Goal: Task Accomplishment & Management: Complete application form

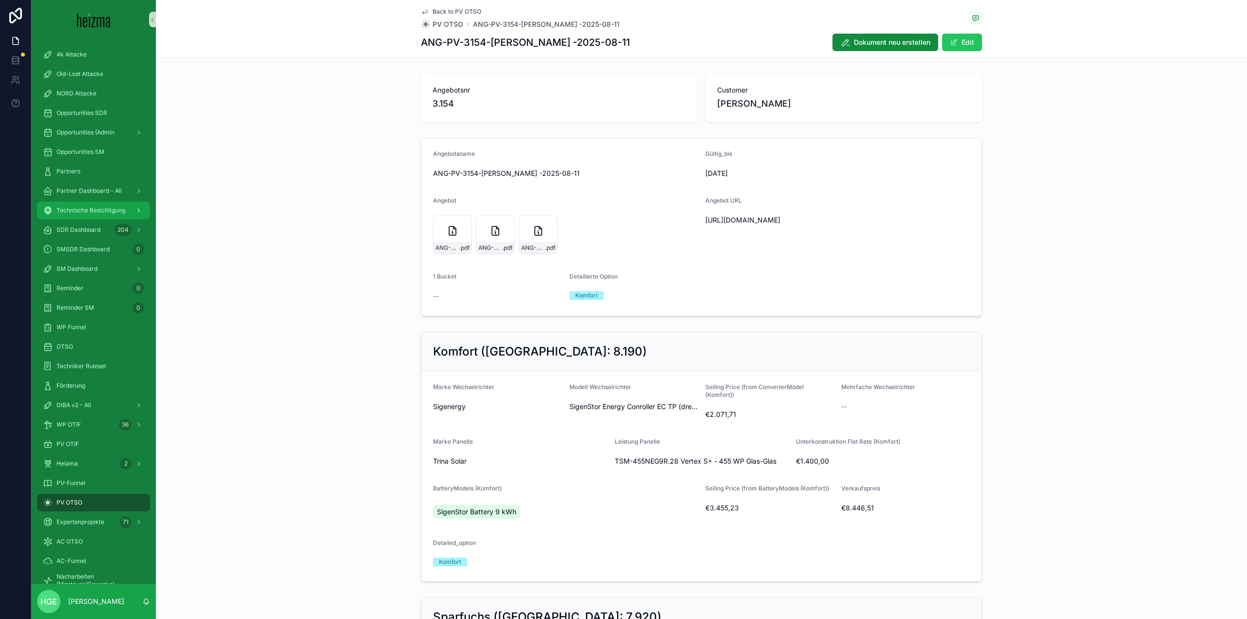
click at [106, 210] on span "Technische Besichtigung" at bounding box center [91, 211] width 69 height 8
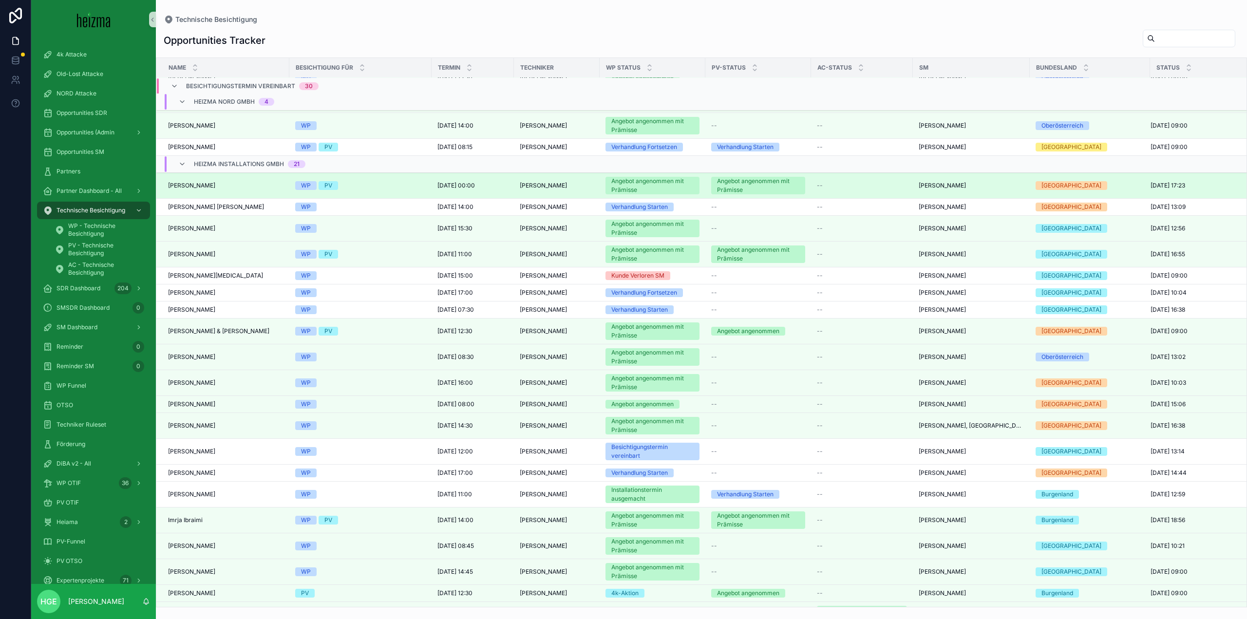
scroll to position [474, 0]
click at [218, 185] on div "[PERSON_NAME] [PERSON_NAME]" at bounding box center [225, 186] width 115 height 8
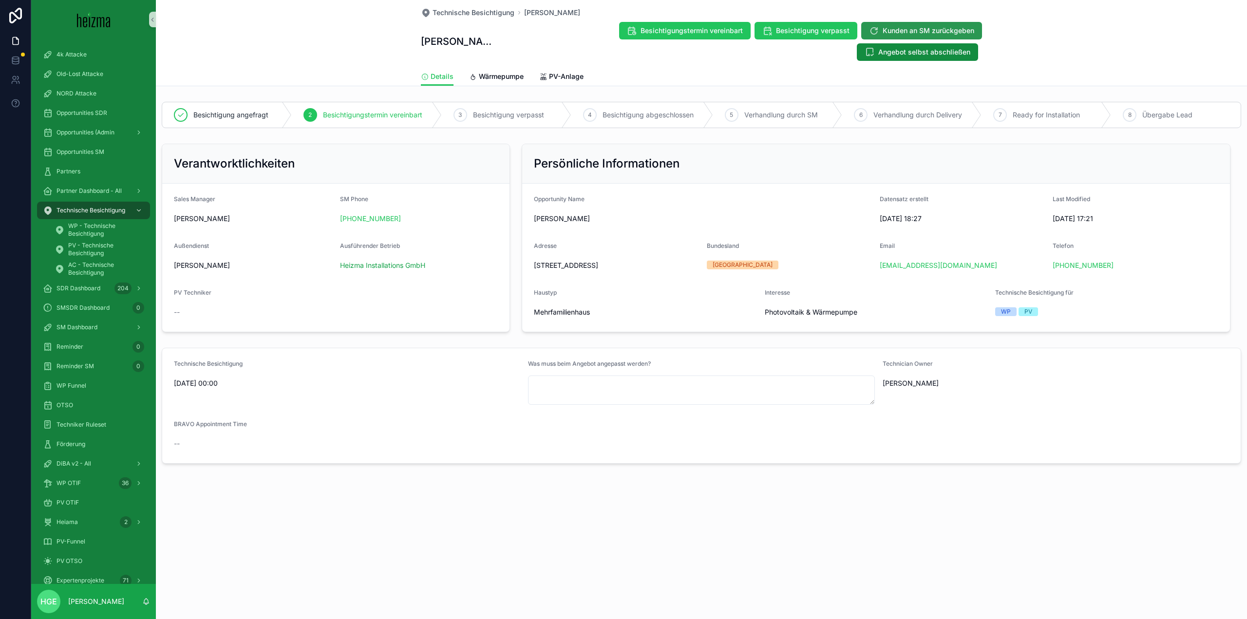
click at [883, 31] on span "Kunden an SM zurückgeben" at bounding box center [929, 31] width 92 height 10
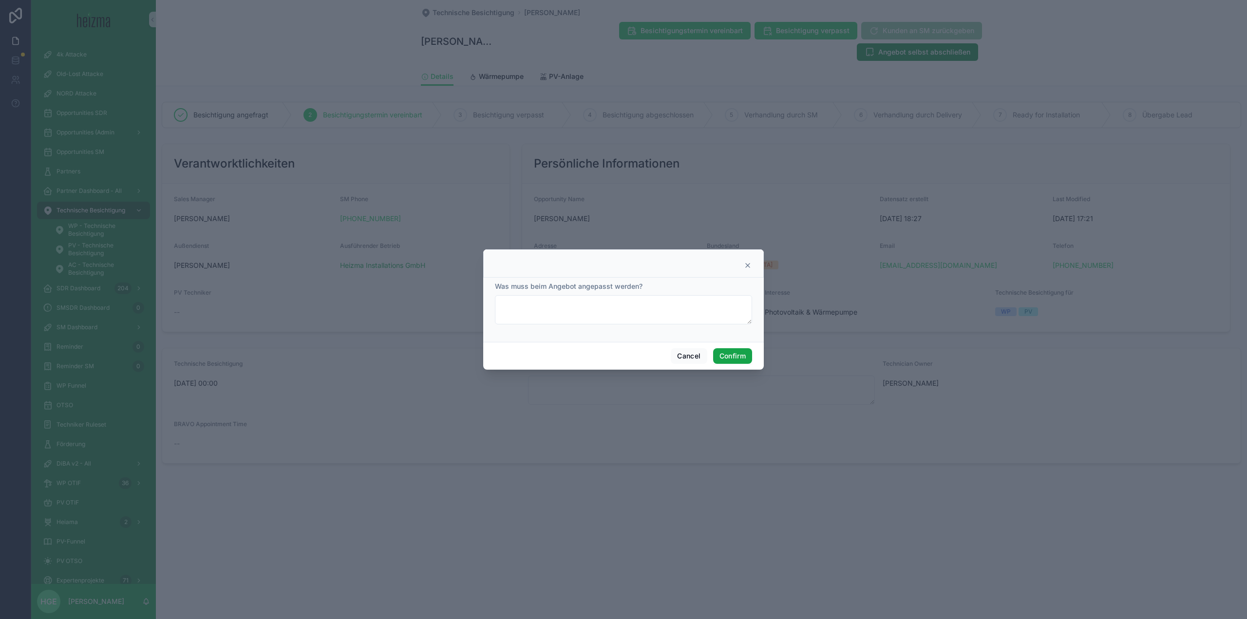
click at [730, 359] on button "Confirm" at bounding box center [732, 356] width 39 height 16
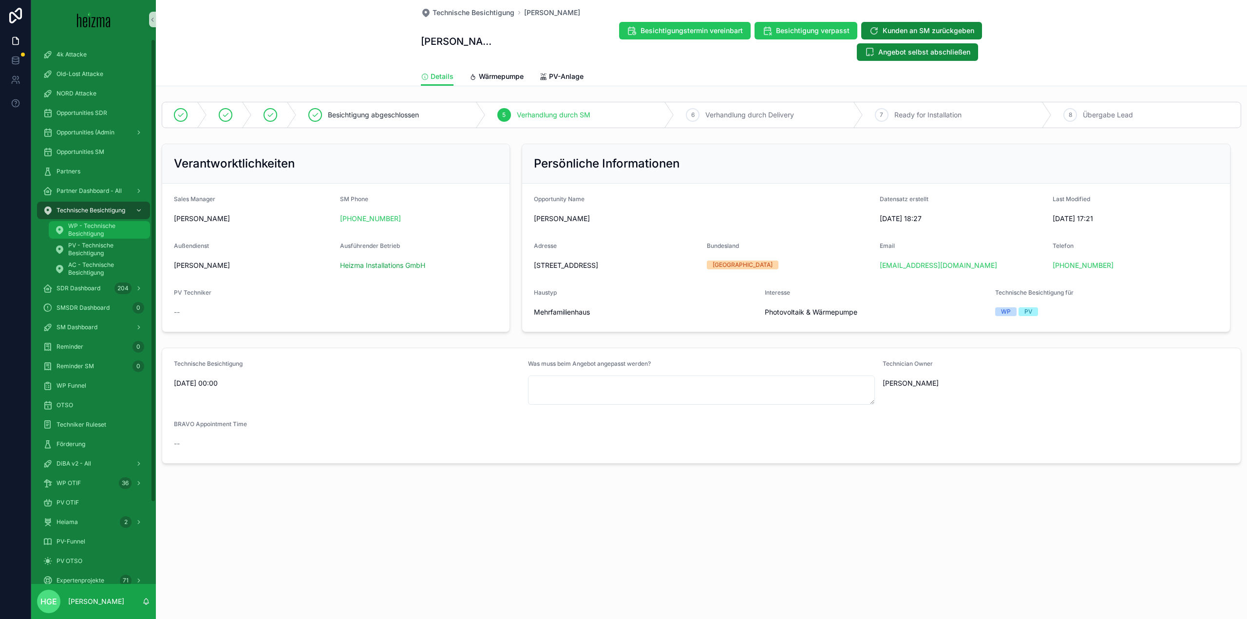
click at [92, 233] on span "WP - Technische Besichtigung" at bounding box center [104, 230] width 72 height 16
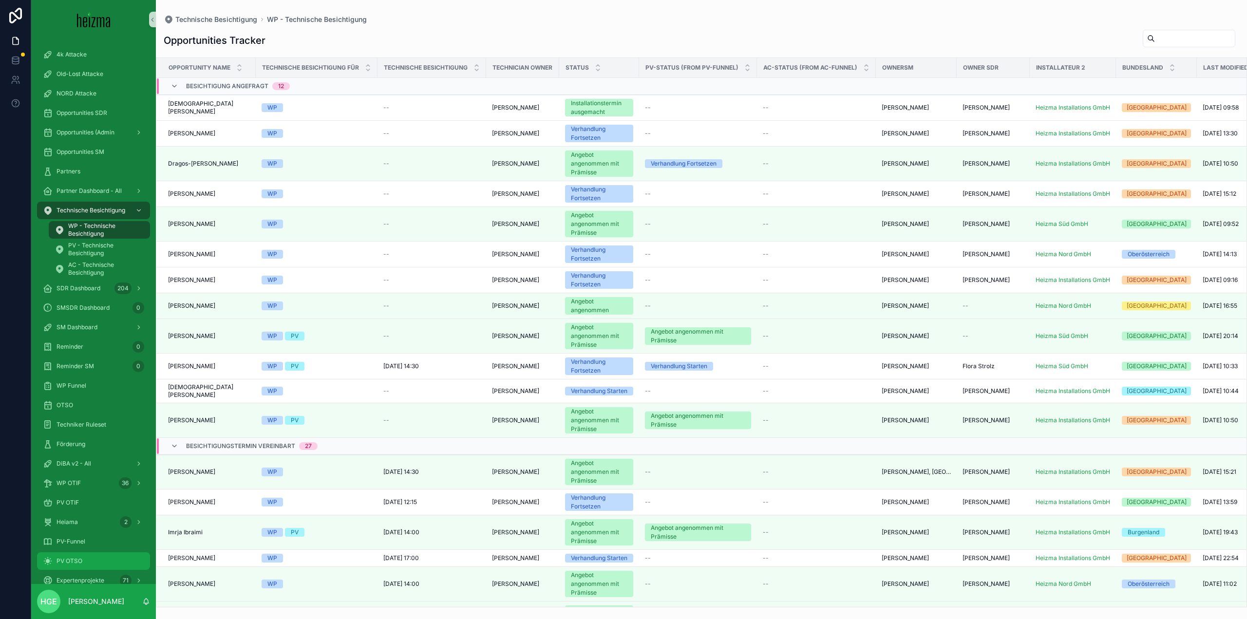
click at [79, 567] on div "PV OTSO" at bounding box center [93, 561] width 101 height 16
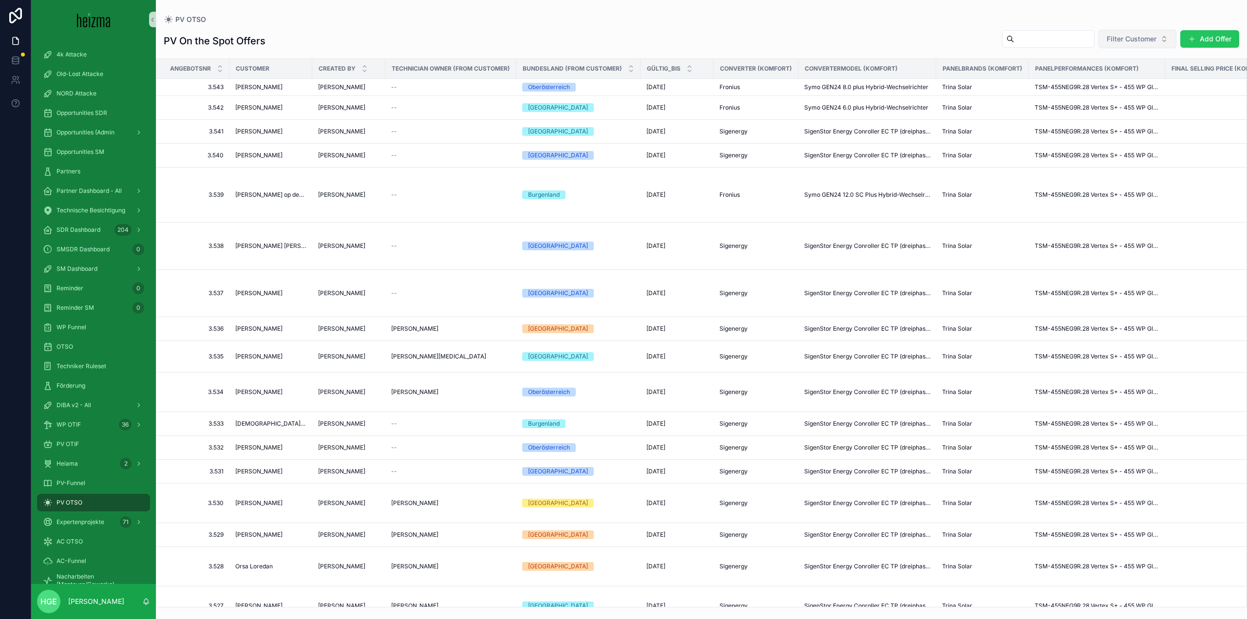
drag, startPoint x: 1119, startPoint y: 34, endPoint x: 1114, endPoint y: 35, distance: 4.9
click at [1114, 35] on span "Filter Customer" at bounding box center [1132, 39] width 50 height 10
type input "*****"
click at [1146, 78] on div "[PERSON_NAME]" at bounding box center [1137, 79] width 117 height 16
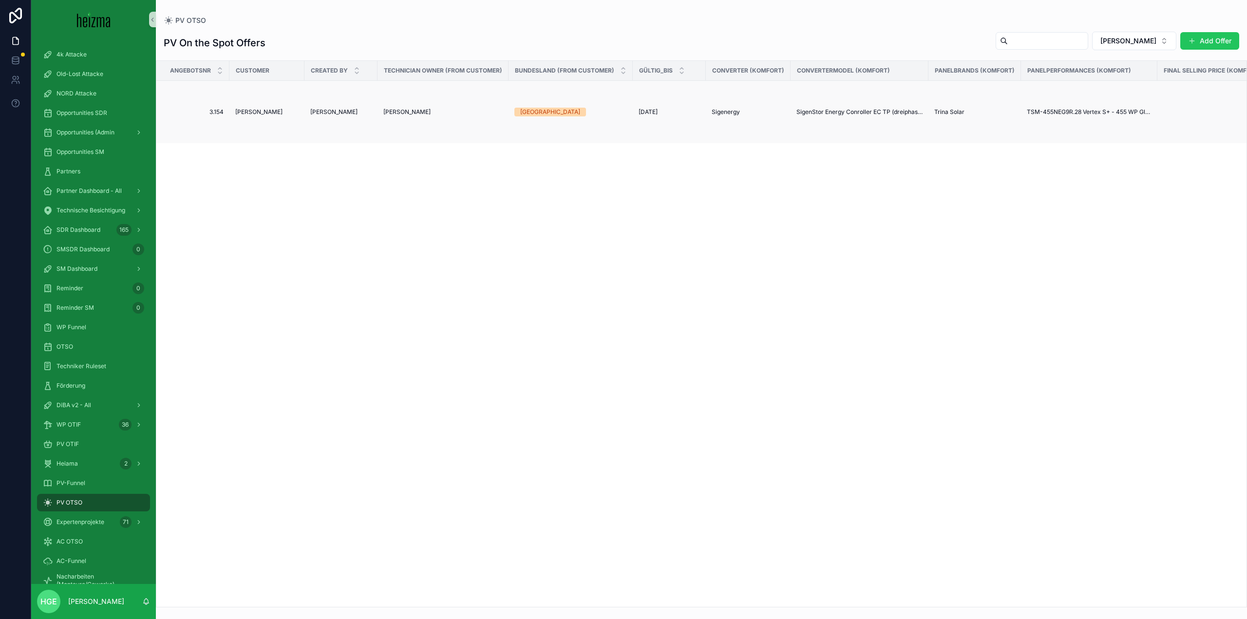
click at [251, 112] on span "[PERSON_NAME]" at bounding box center [258, 112] width 47 height 8
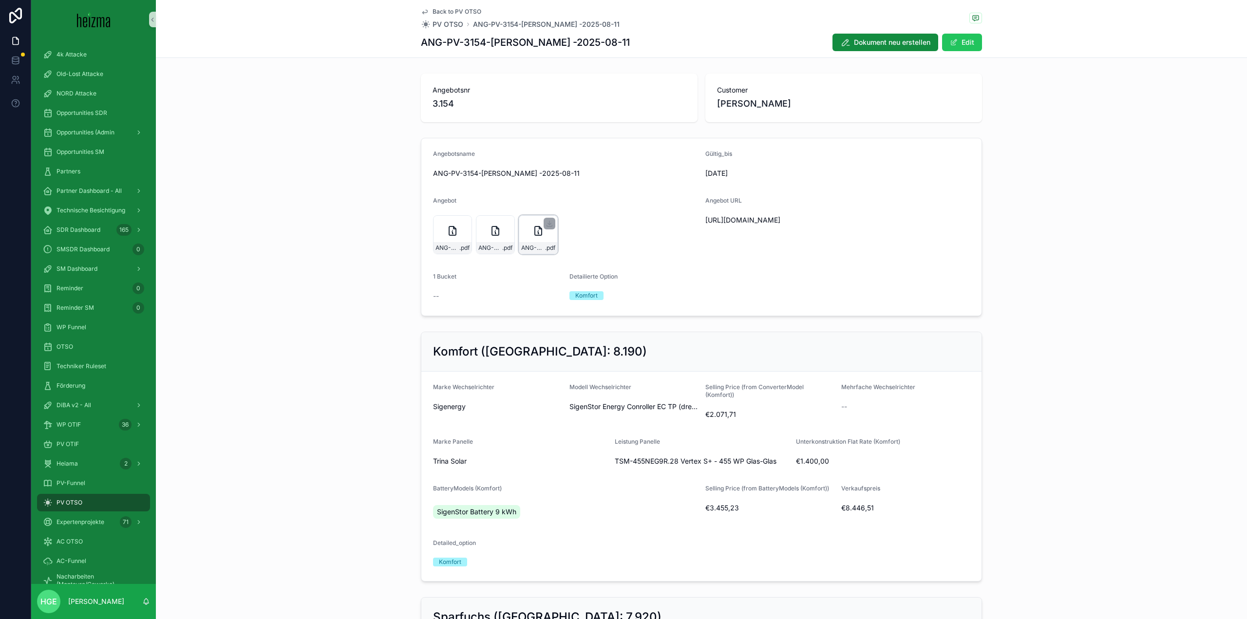
click at [542, 244] on div "ANG-PV-3154-[PERSON_NAME]--2025-08-11 .pdf" at bounding box center [538, 248] width 38 height 12
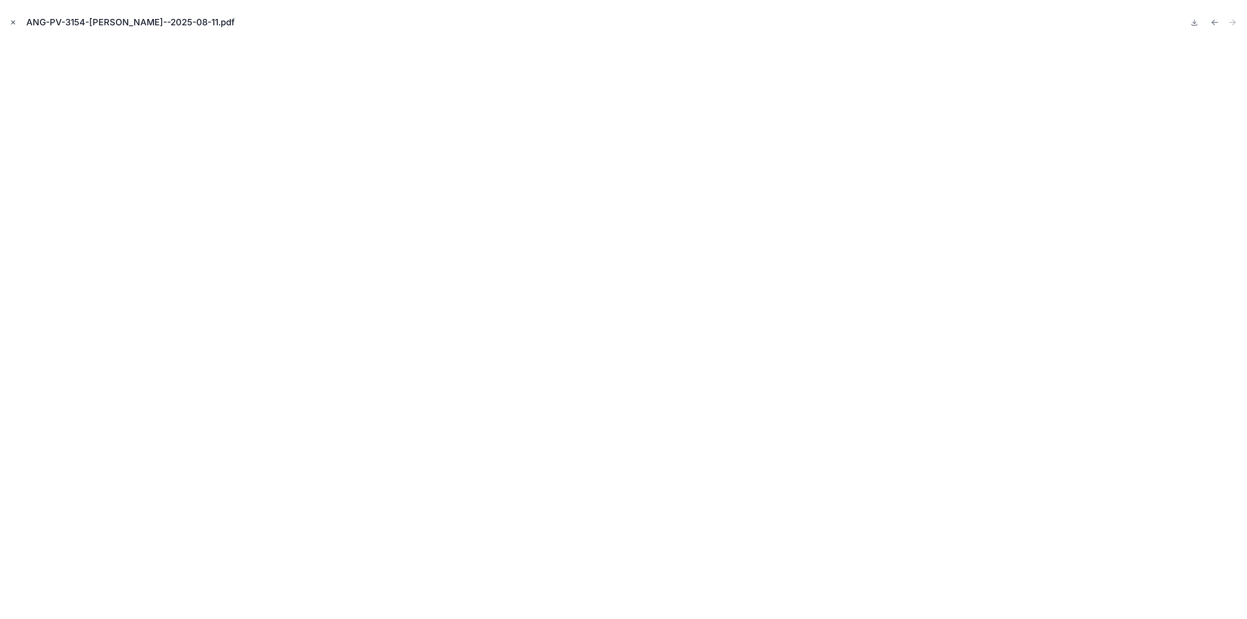
click at [16, 23] on icon "Close modal" at bounding box center [13, 22] width 7 height 7
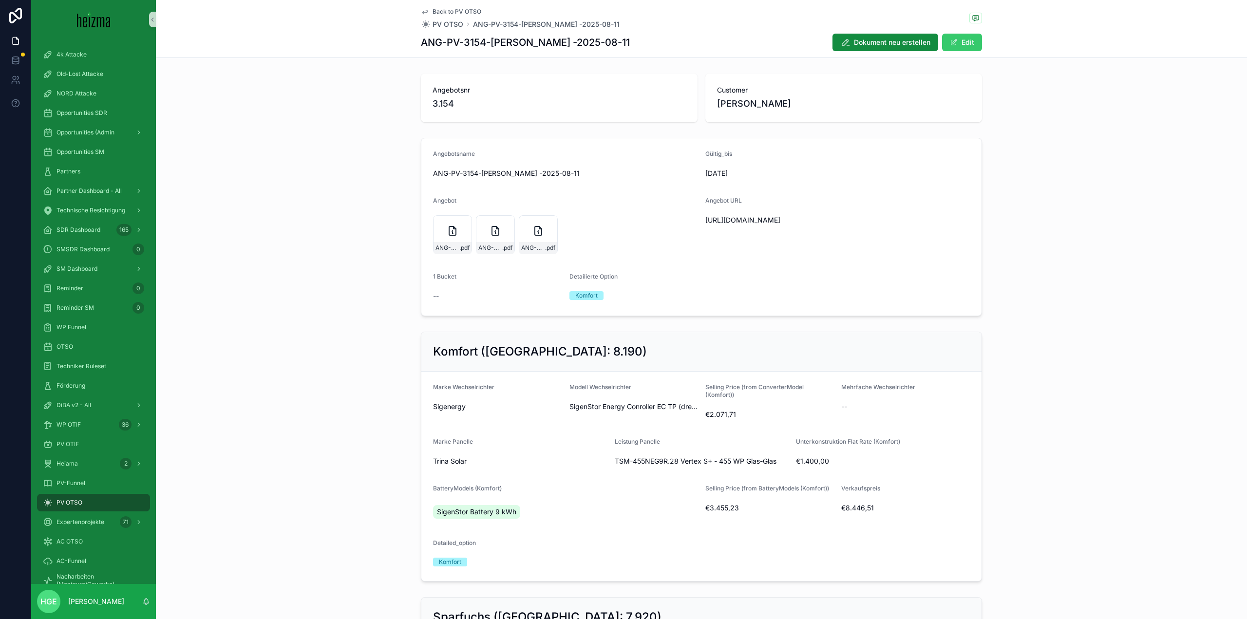
click at [952, 45] on span "scrollable content" at bounding box center [954, 42] width 8 height 8
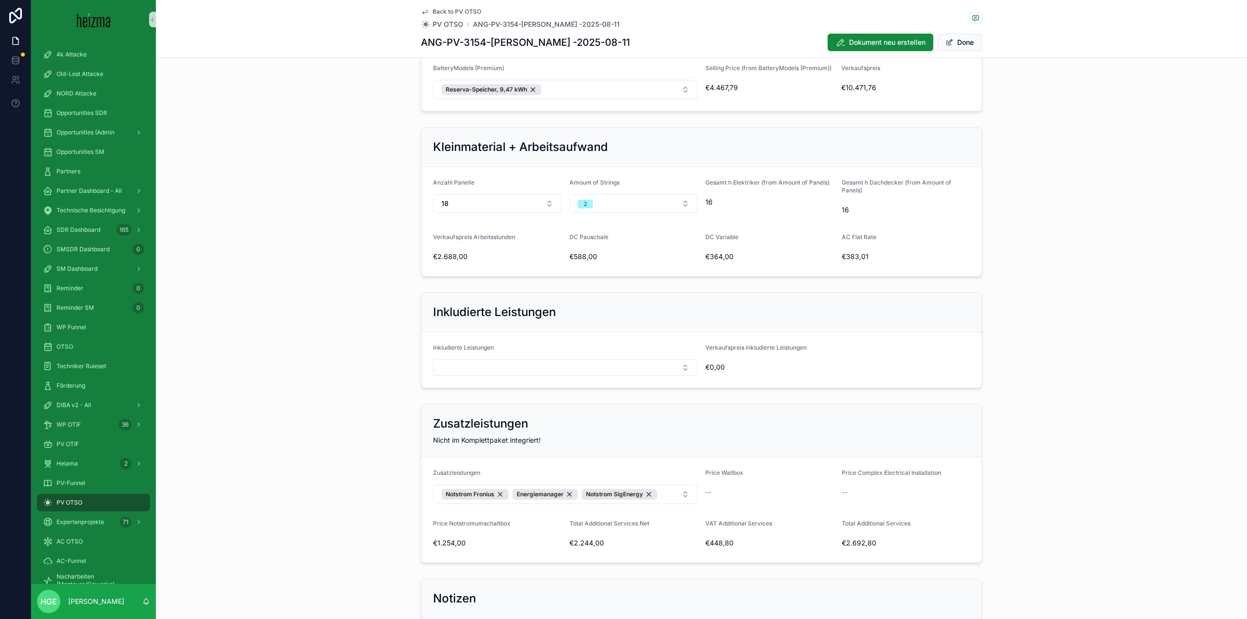
scroll to position [926, 0]
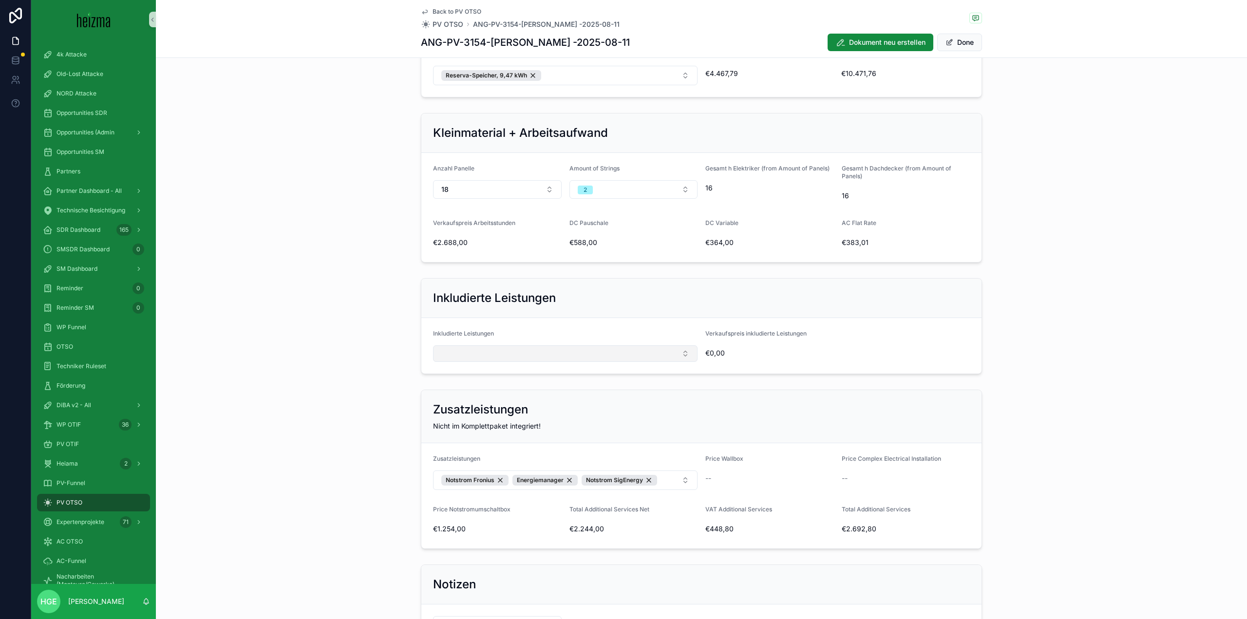
click at [601, 356] on button "Select Button" at bounding box center [565, 353] width 265 height 17
click at [972, 353] on form "Inkludierte Leistungen Verkaufspreis inkludierte Leistungen €0,00" at bounding box center [701, 346] width 560 height 56
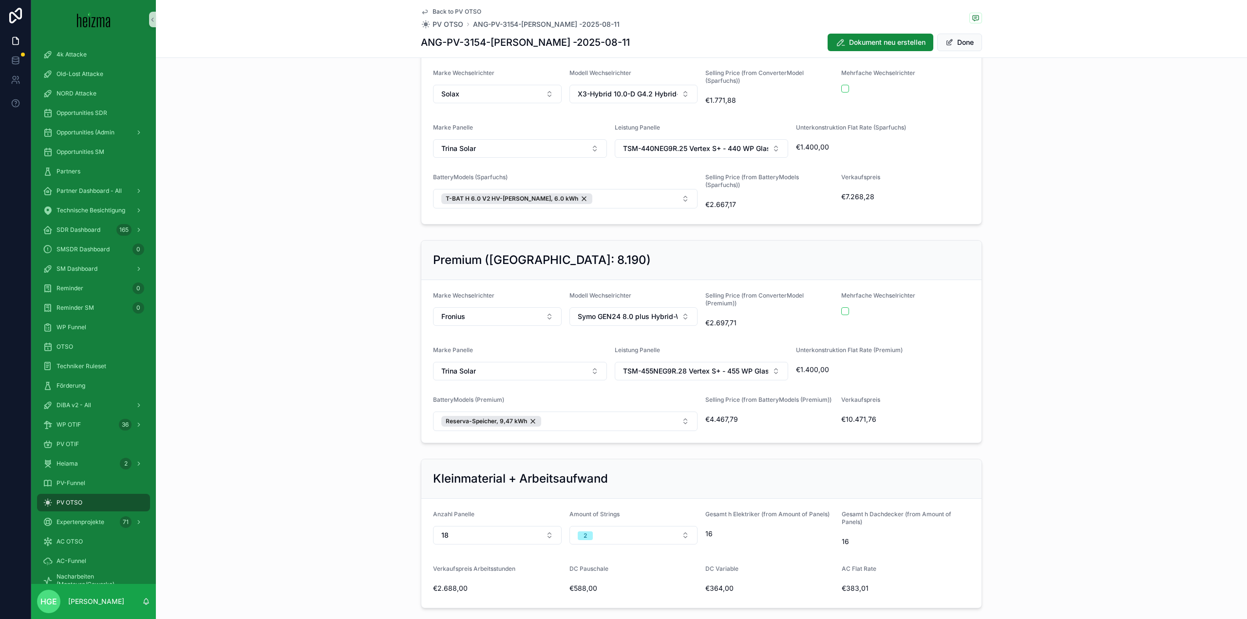
scroll to position [581, 0]
click at [951, 41] on button "Done" at bounding box center [959, 43] width 45 height 18
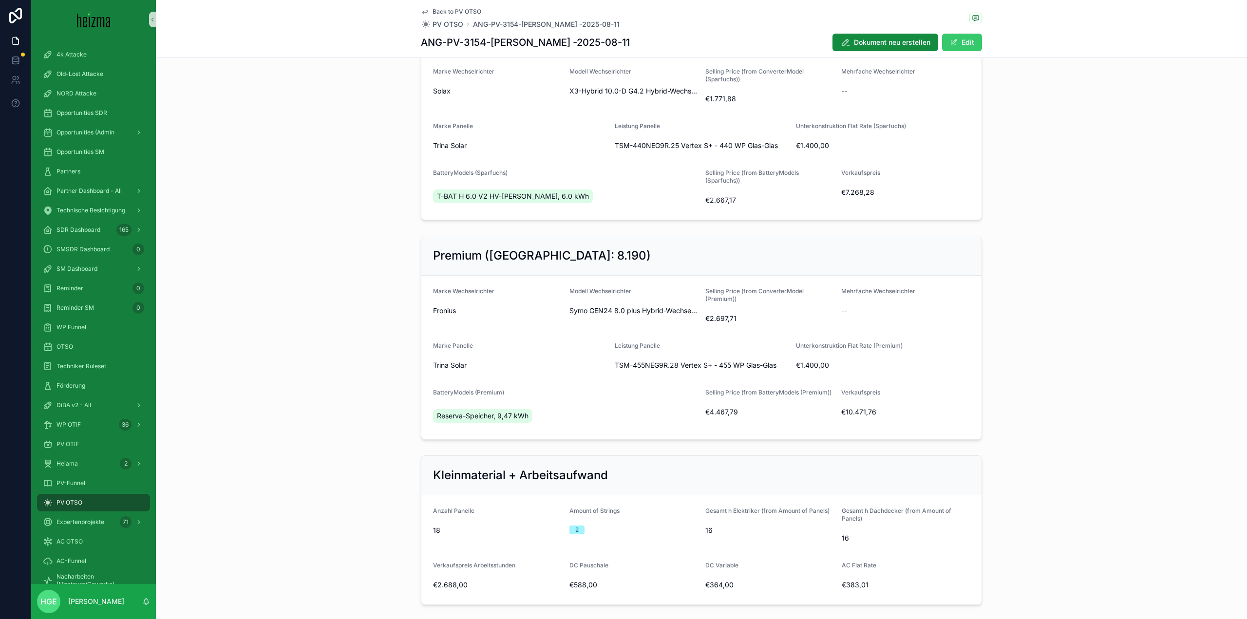
scroll to position [584, 0]
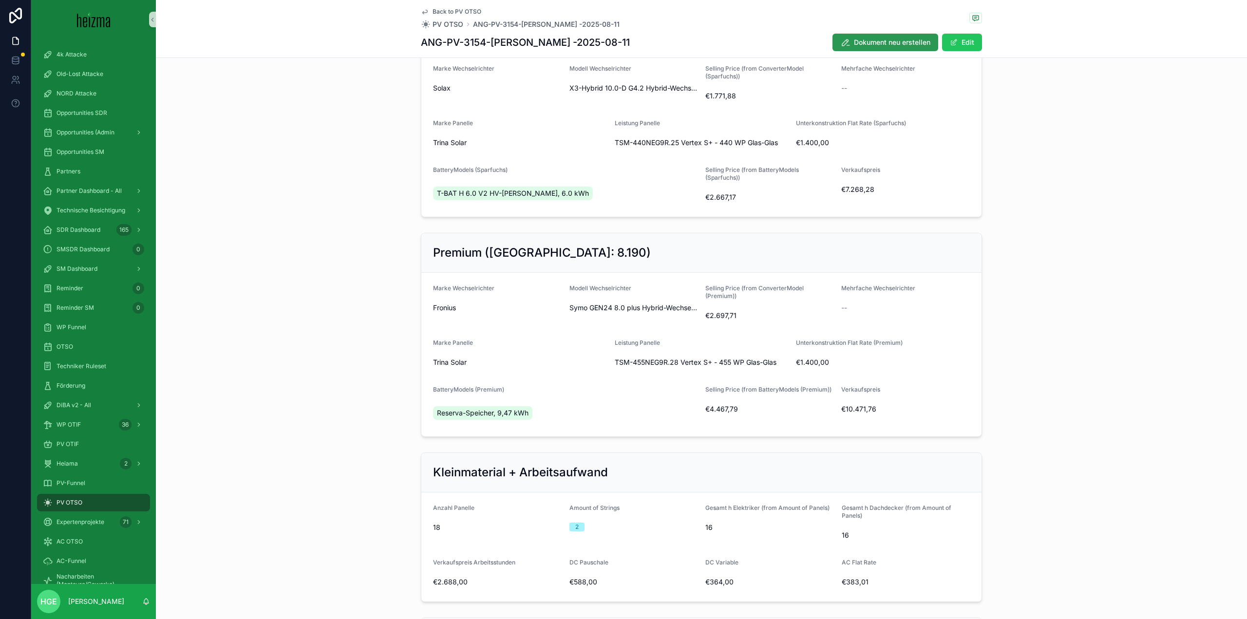
click at [898, 46] on span "Dokument neu erstellen" at bounding box center [892, 43] width 76 height 10
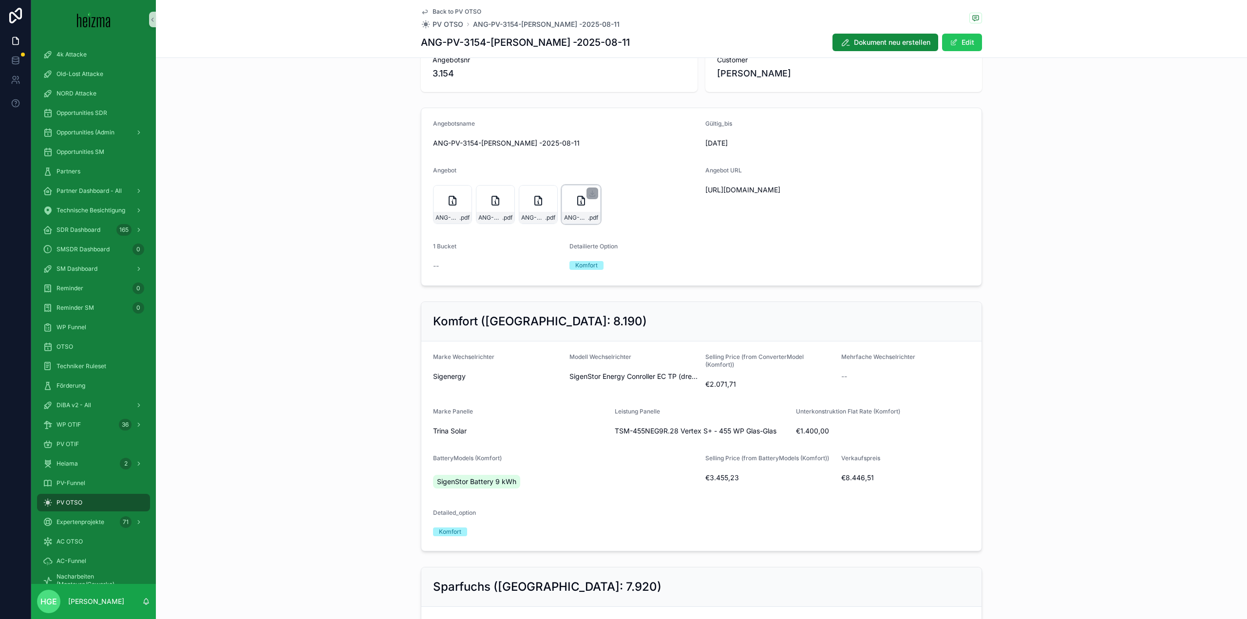
scroll to position [0, 0]
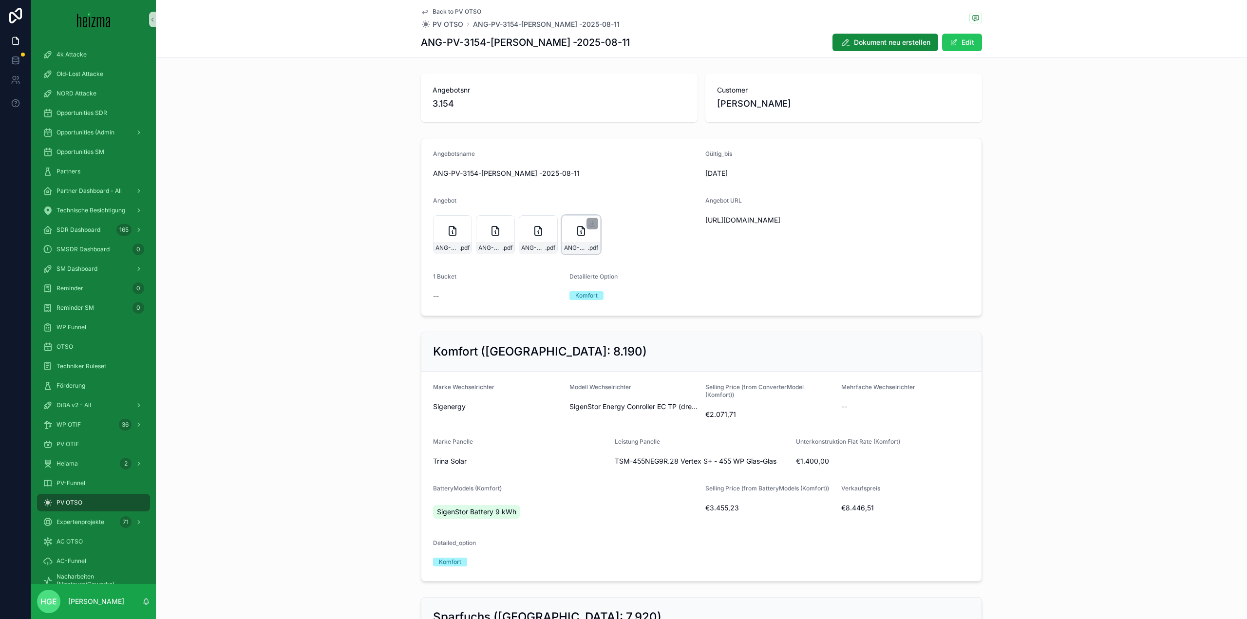
click at [580, 239] on div "ANG-PV-3154-[PERSON_NAME]--2025-08-11 .pdf" at bounding box center [581, 234] width 39 height 39
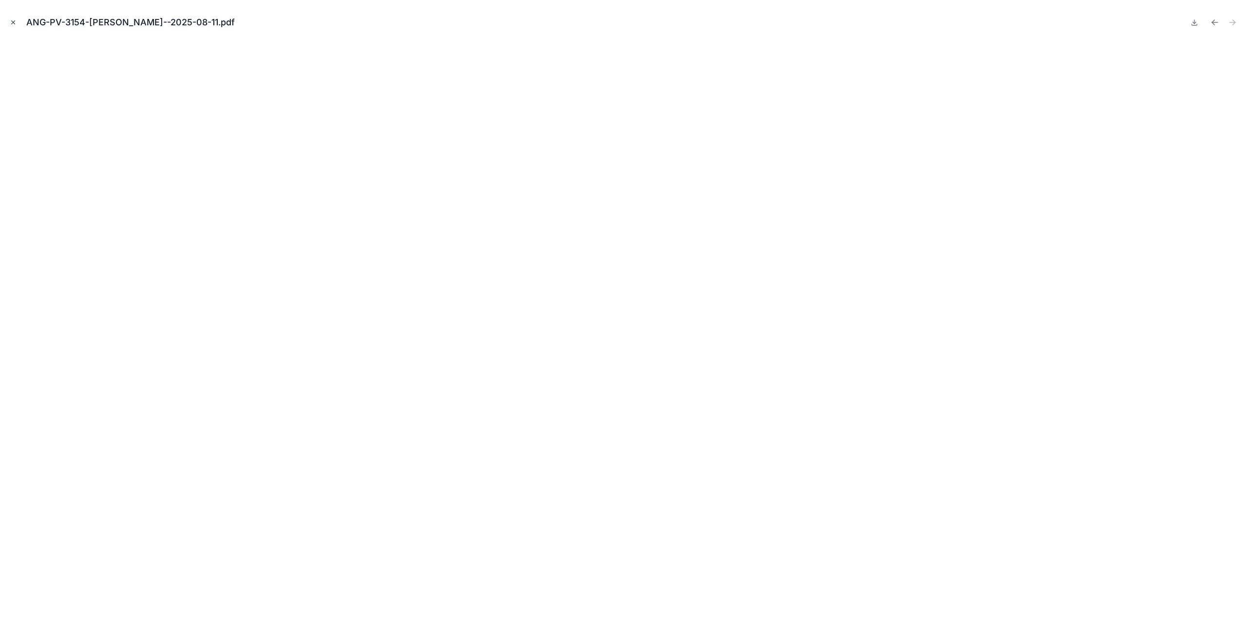
click at [10, 19] on icon "Close modal" at bounding box center [13, 22] width 7 height 7
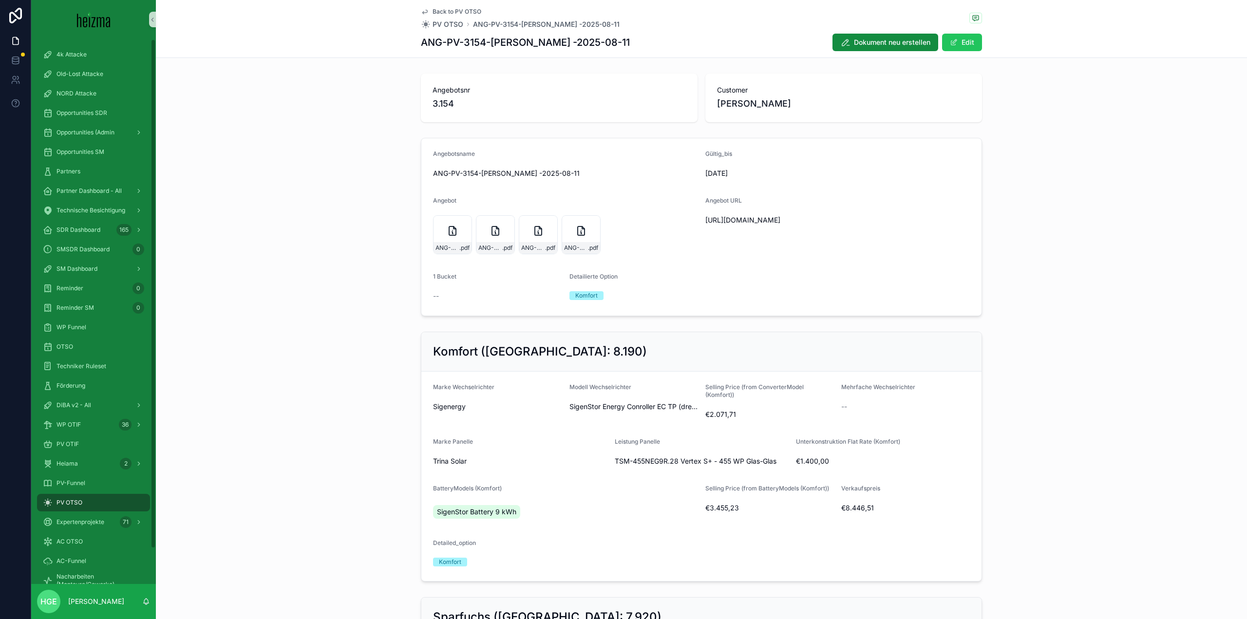
click at [90, 504] on div "PV OTSO" at bounding box center [93, 503] width 101 height 16
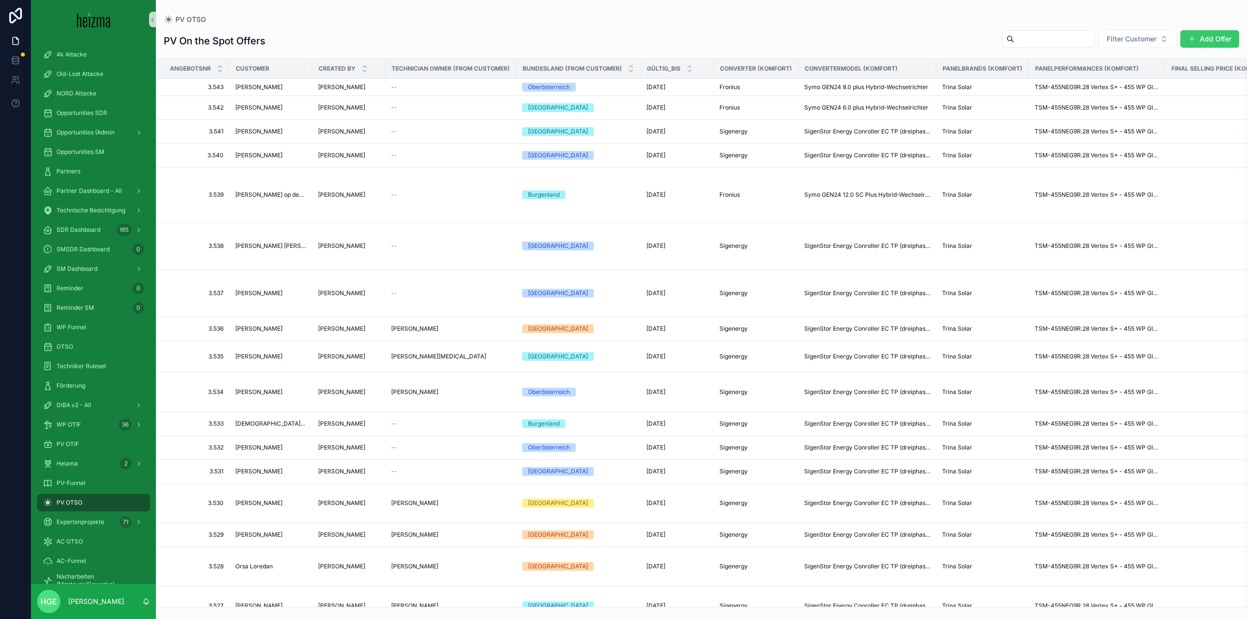
click at [1228, 38] on button "Add Offer" at bounding box center [1209, 39] width 59 height 18
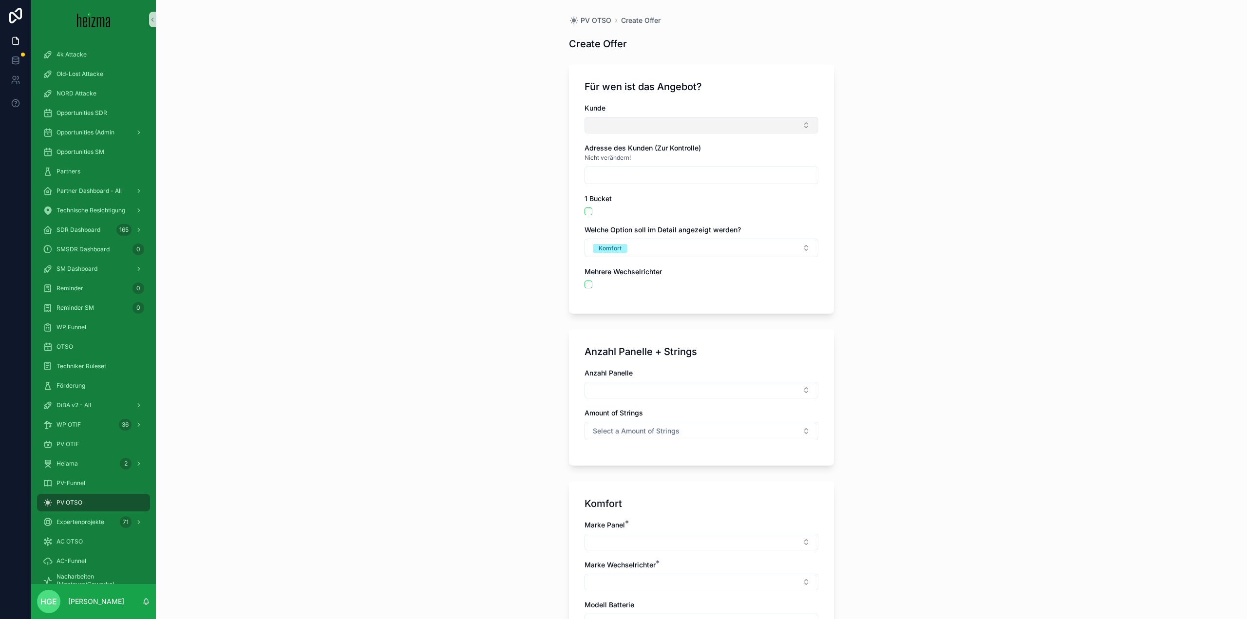
click at [682, 126] on button "Select Button" at bounding box center [702, 125] width 234 height 17
type input "*****"
click at [659, 161] on div "[PERSON_NAME]" at bounding box center [698, 164] width 229 height 16
type input "**********"
click at [623, 251] on span "Komfort" at bounding box center [610, 250] width 35 height 9
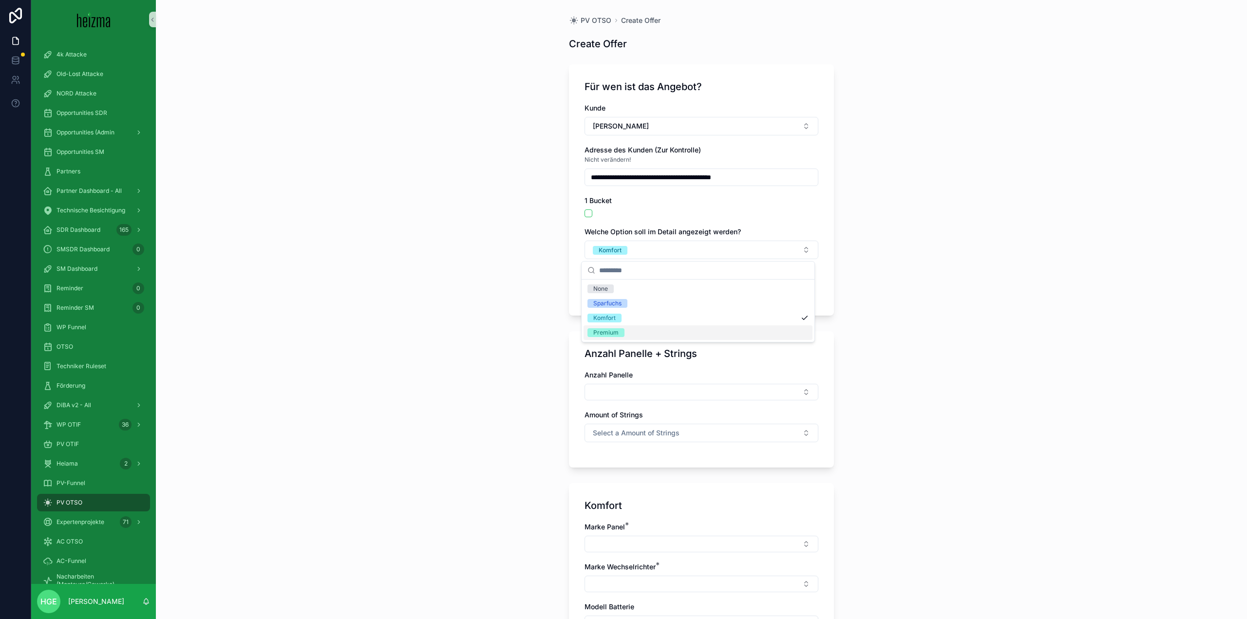
click at [598, 329] on div "Premium" at bounding box center [605, 332] width 25 height 9
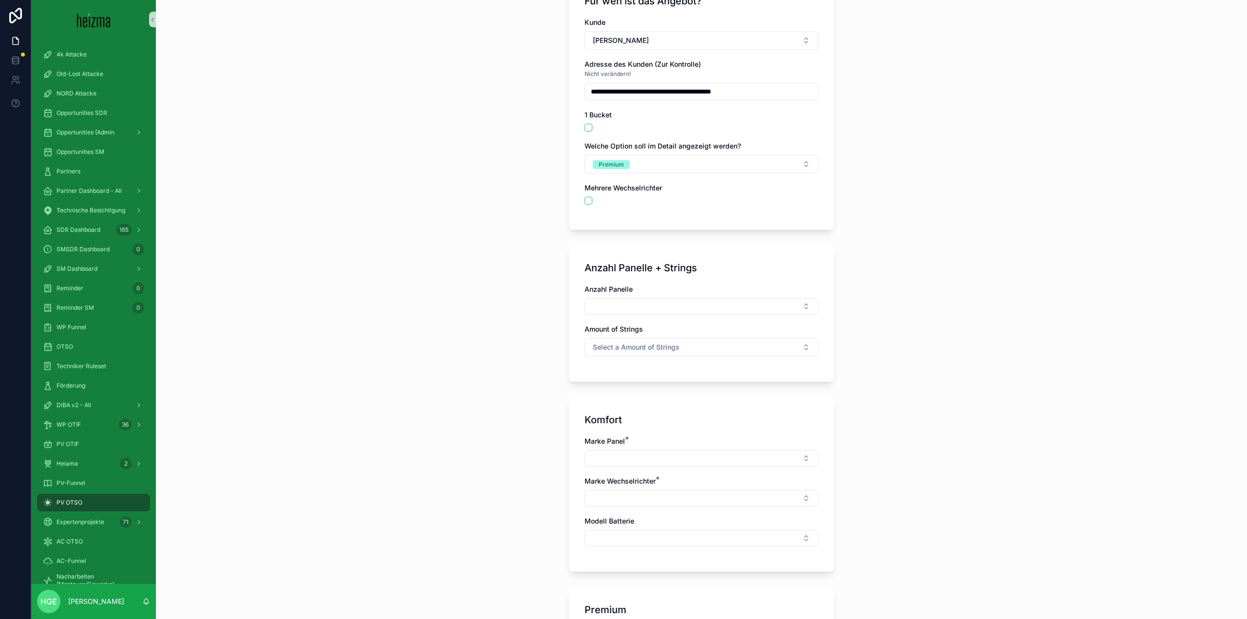
scroll to position [146, 0]
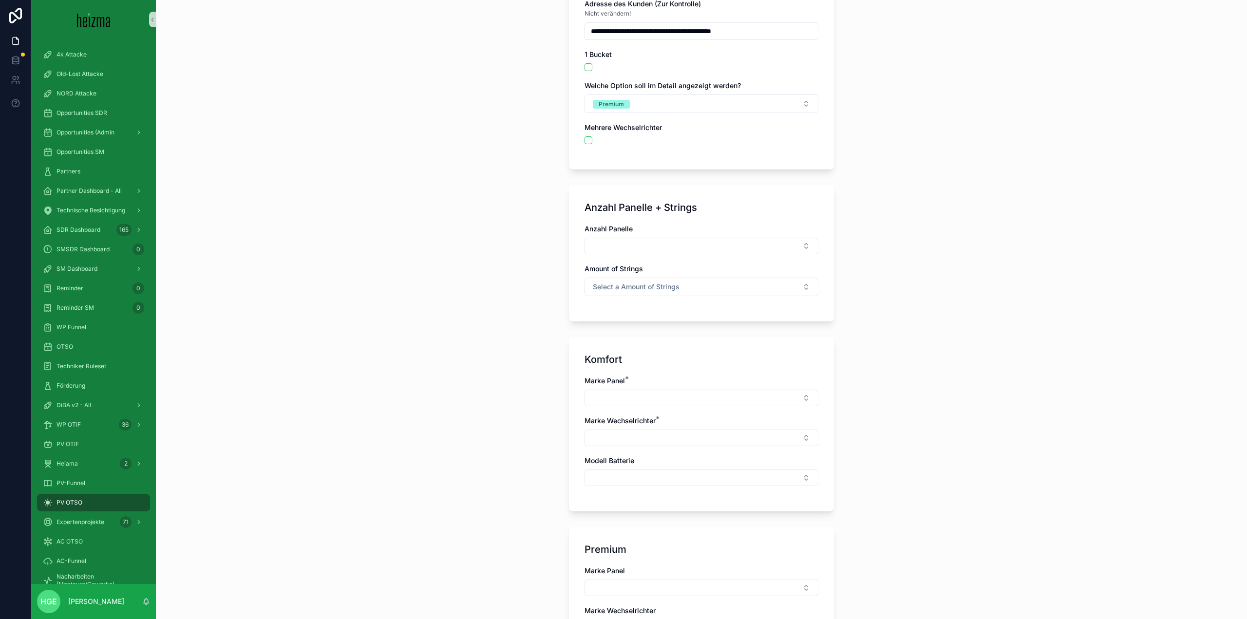
click at [625, 255] on div "Anzahl Panelle Amount of Strings Select a Amount of Strings" at bounding box center [702, 265] width 234 height 82
click at [628, 250] on button "Select Button" at bounding box center [702, 246] width 234 height 17
type input "**"
click at [602, 288] on div "18" at bounding box center [698, 285] width 229 height 16
click at [624, 291] on span "Select a Amount of Strings" at bounding box center [636, 289] width 87 height 10
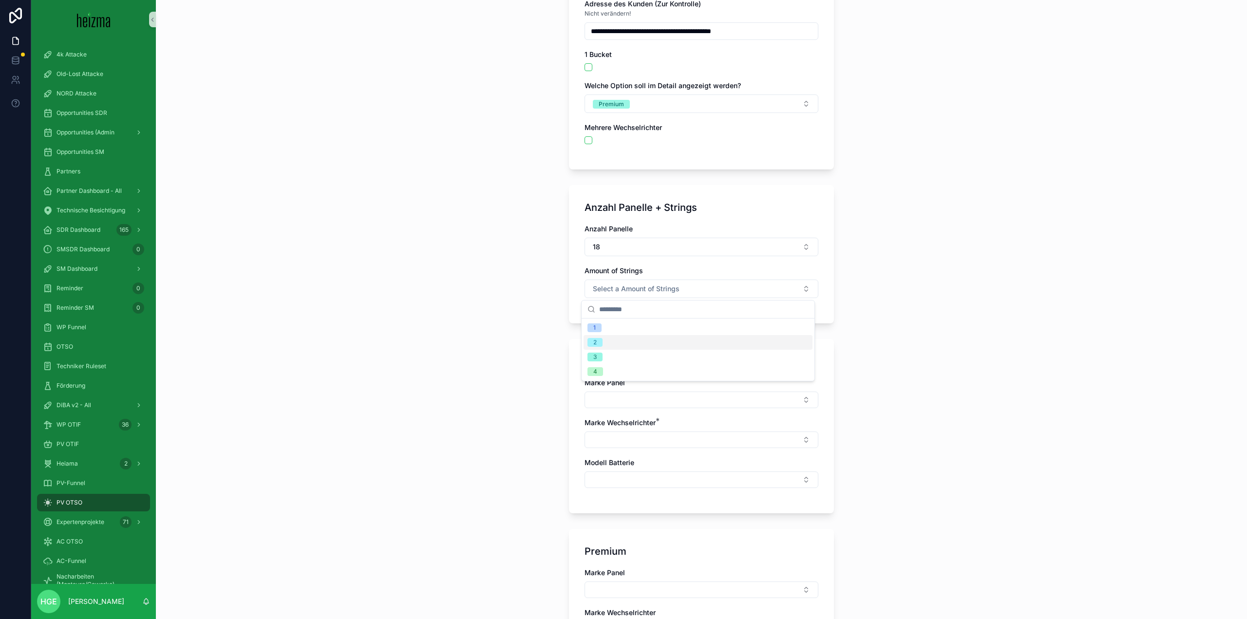
click at [623, 343] on div "2" at bounding box center [698, 342] width 229 height 15
click at [622, 397] on button "Select Button" at bounding box center [702, 400] width 234 height 17
click at [646, 438] on div "Trina Solar" at bounding box center [698, 439] width 229 height 16
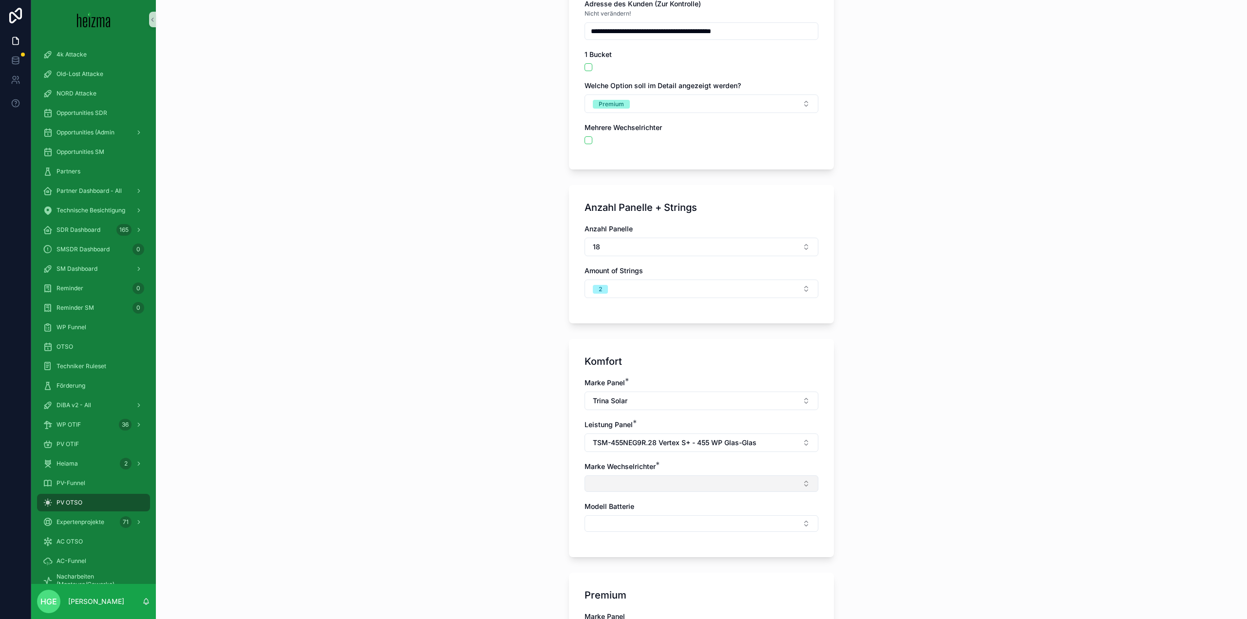
click at [623, 477] on button "Select Button" at bounding box center [702, 483] width 234 height 17
click at [625, 544] on div "Sigenergy" at bounding box center [698, 538] width 229 height 16
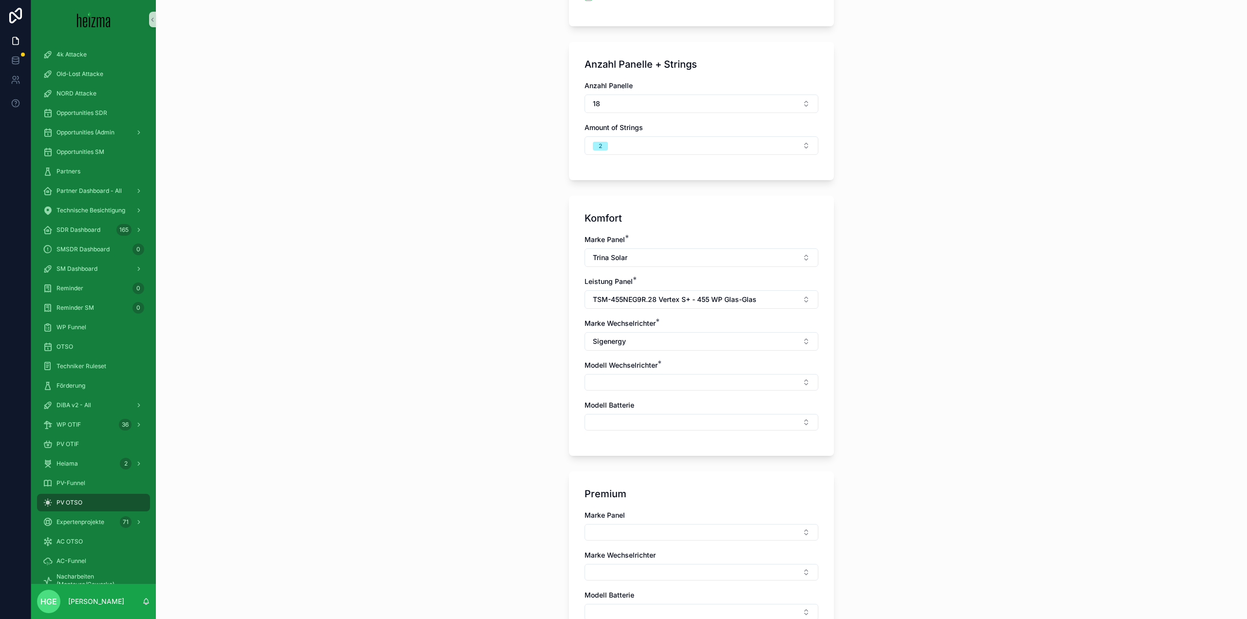
scroll to position [292, 0]
click at [627, 376] on button "Select Button" at bounding box center [702, 379] width 234 height 17
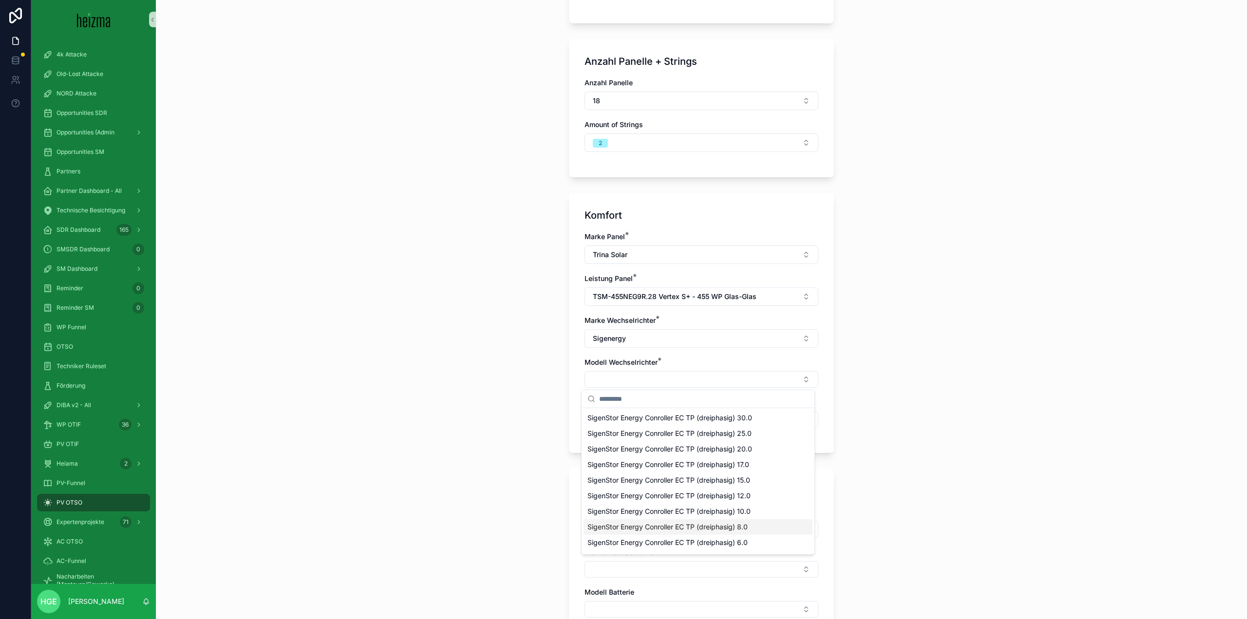
click at [764, 530] on div "SigenStor Energy Conroller EC TP (dreiphasig) 8.0" at bounding box center [698, 527] width 229 height 16
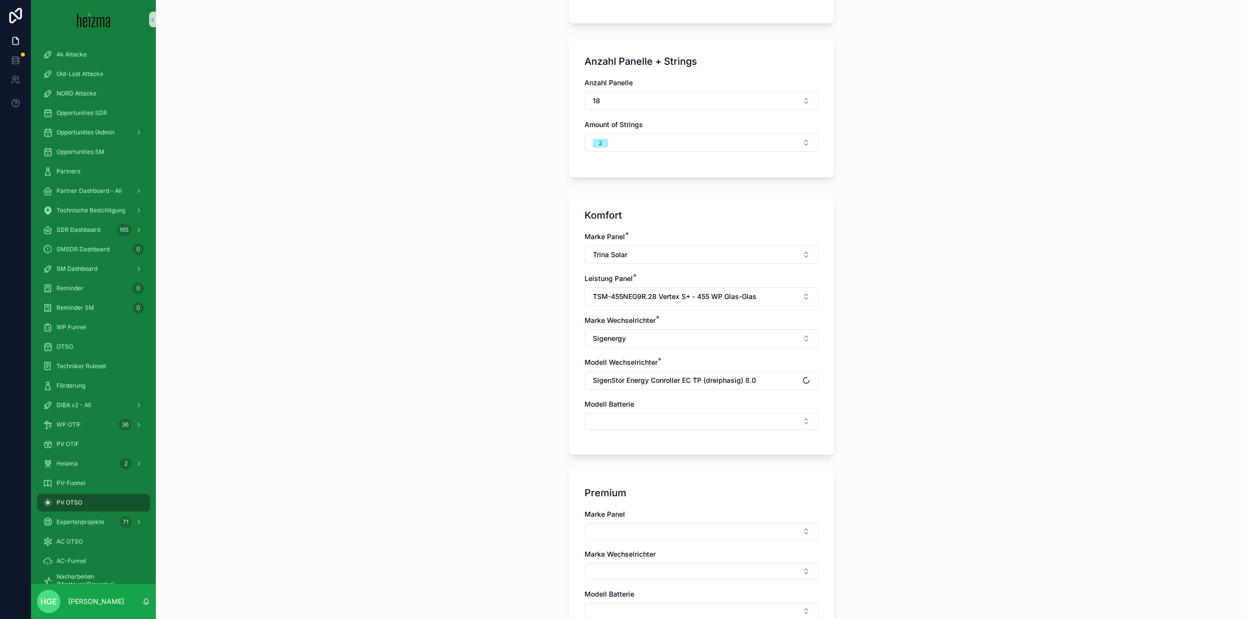
click at [961, 510] on div "**********" at bounding box center [701, 309] width 1091 height 619
click at [651, 423] on button "Select Button" at bounding box center [702, 421] width 234 height 17
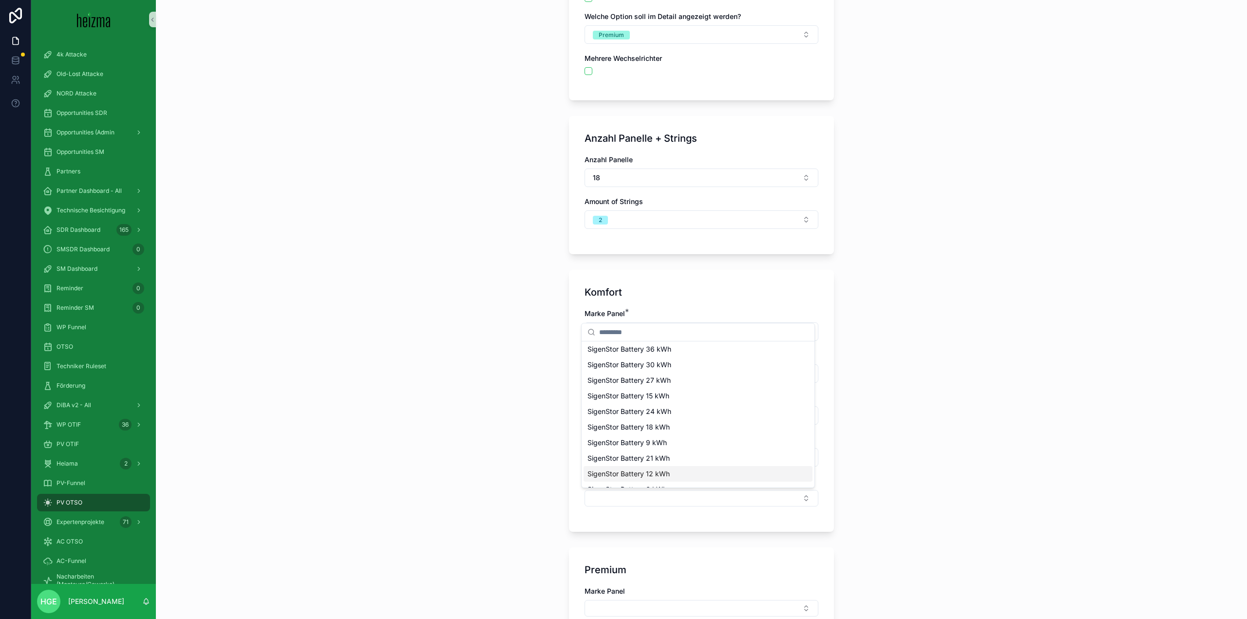
scroll to position [195, 0]
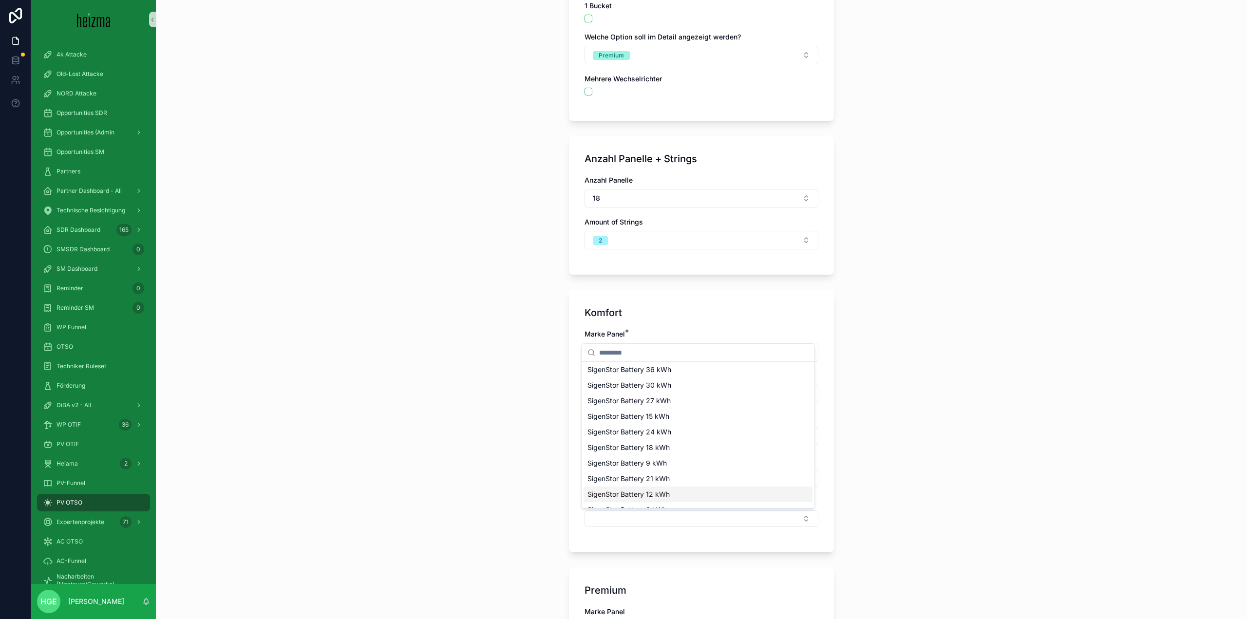
click at [921, 513] on div "**********" at bounding box center [701, 309] width 1091 height 619
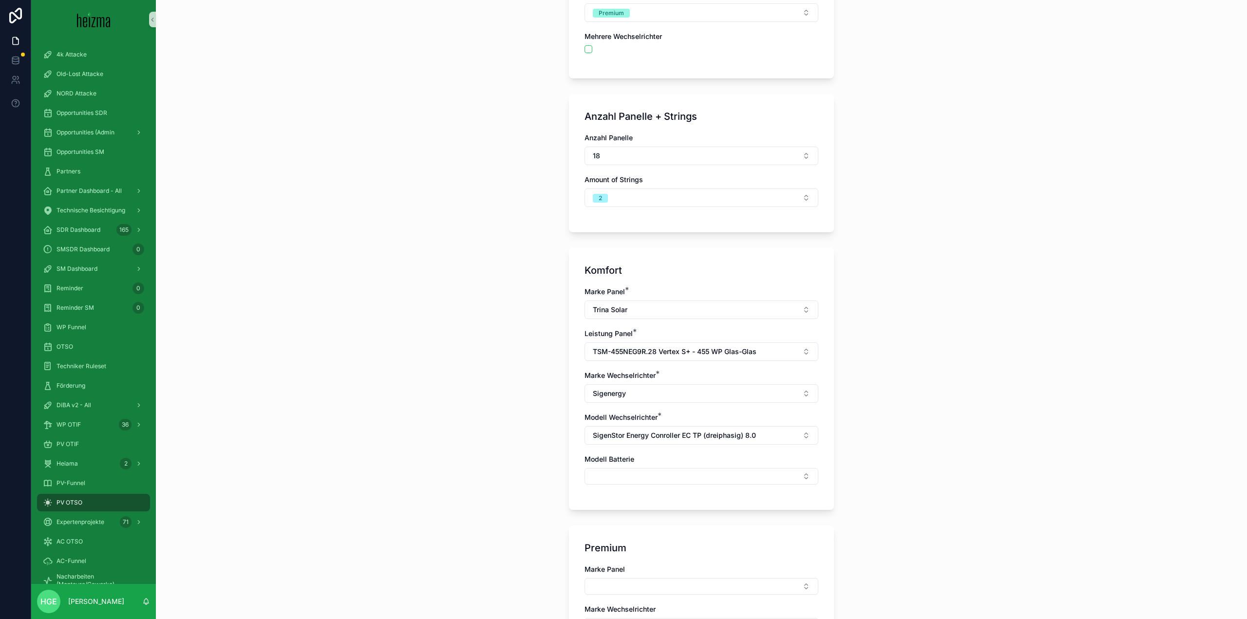
scroll to position [292, 0]
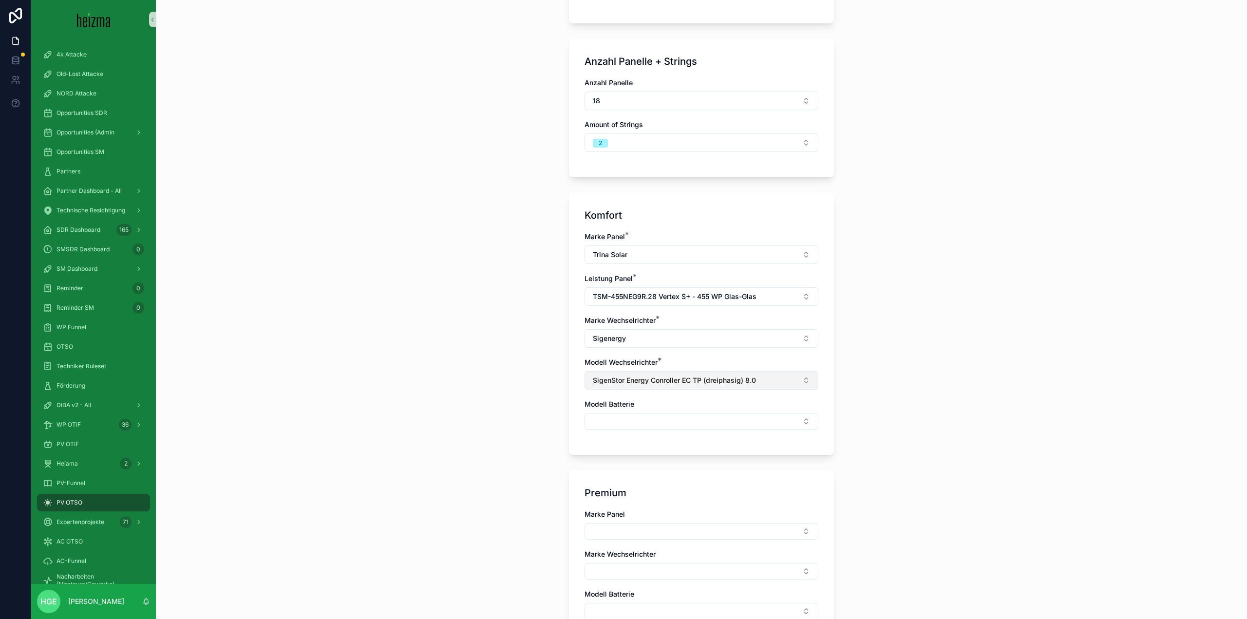
click at [705, 380] on span "SigenStor Energy Conroller EC TP (dreiphasig) 8.0" at bounding box center [674, 381] width 163 height 10
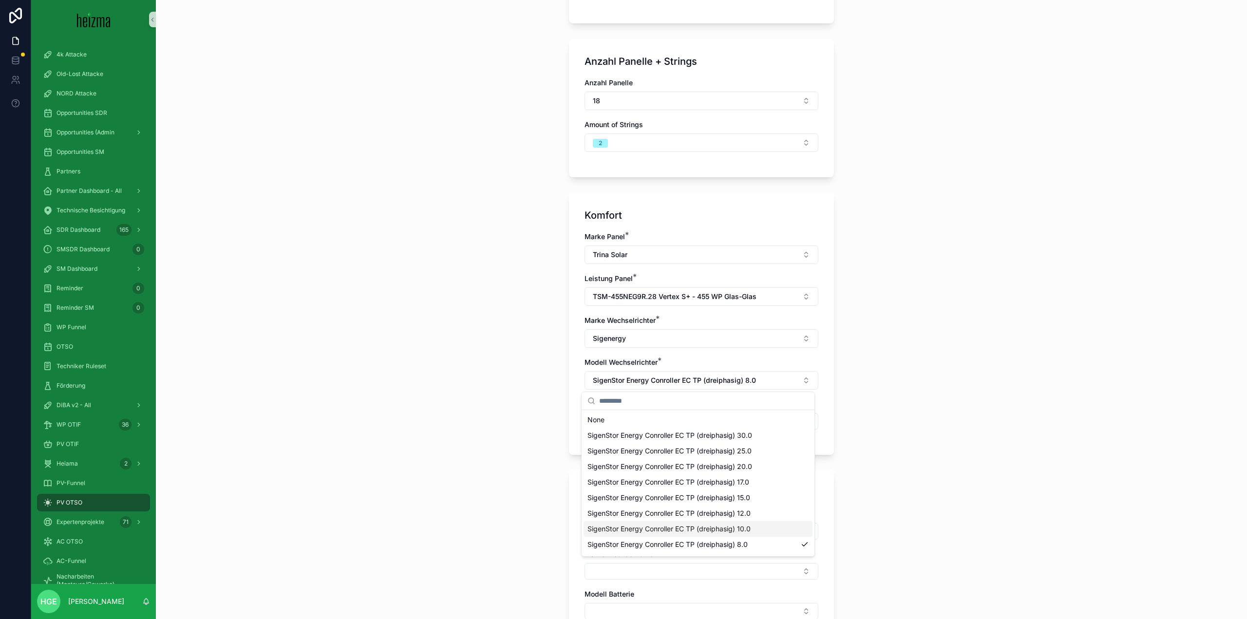
click at [771, 531] on div "SigenStor Energy Conroller EC TP (dreiphasig) 10.0" at bounding box center [698, 529] width 229 height 16
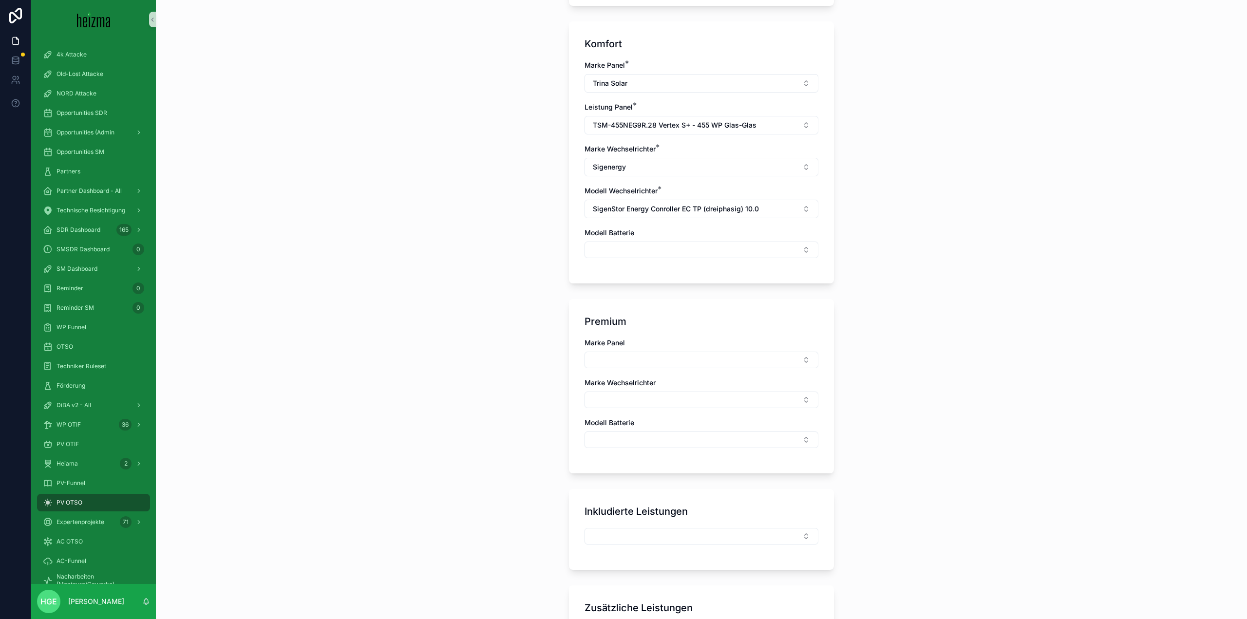
scroll to position [487, 0]
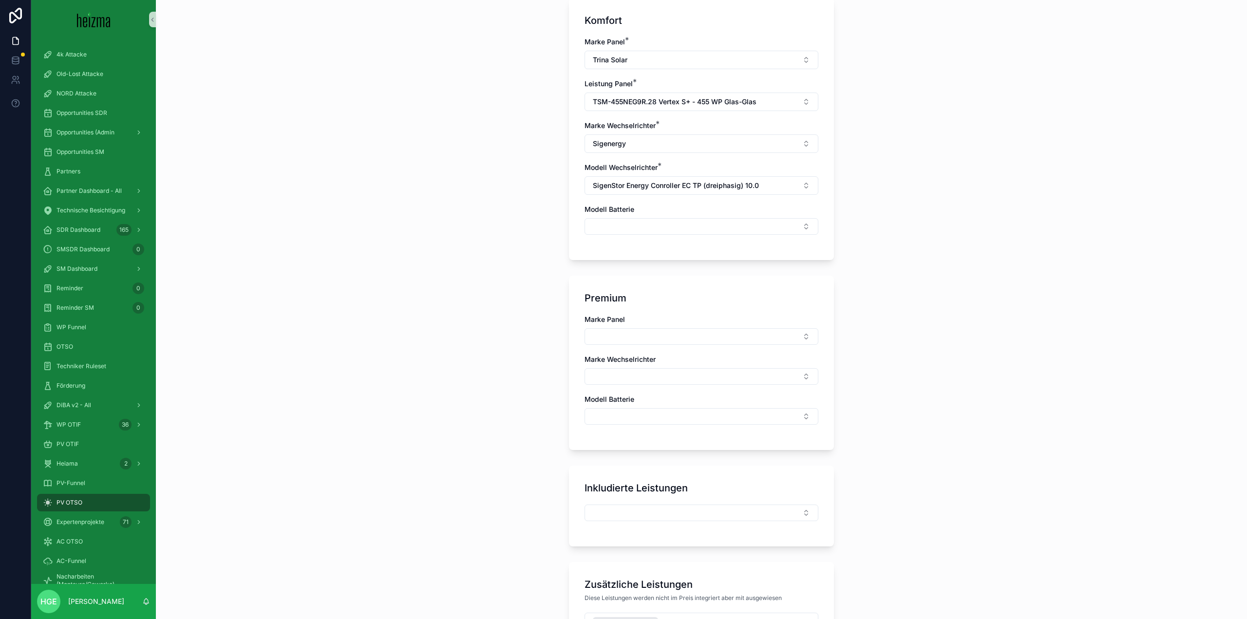
click at [654, 218] on div "Modell Batterie" at bounding box center [702, 220] width 234 height 30
click at [656, 228] on button "Select Button" at bounding box center [702, 226] width 234 height 17
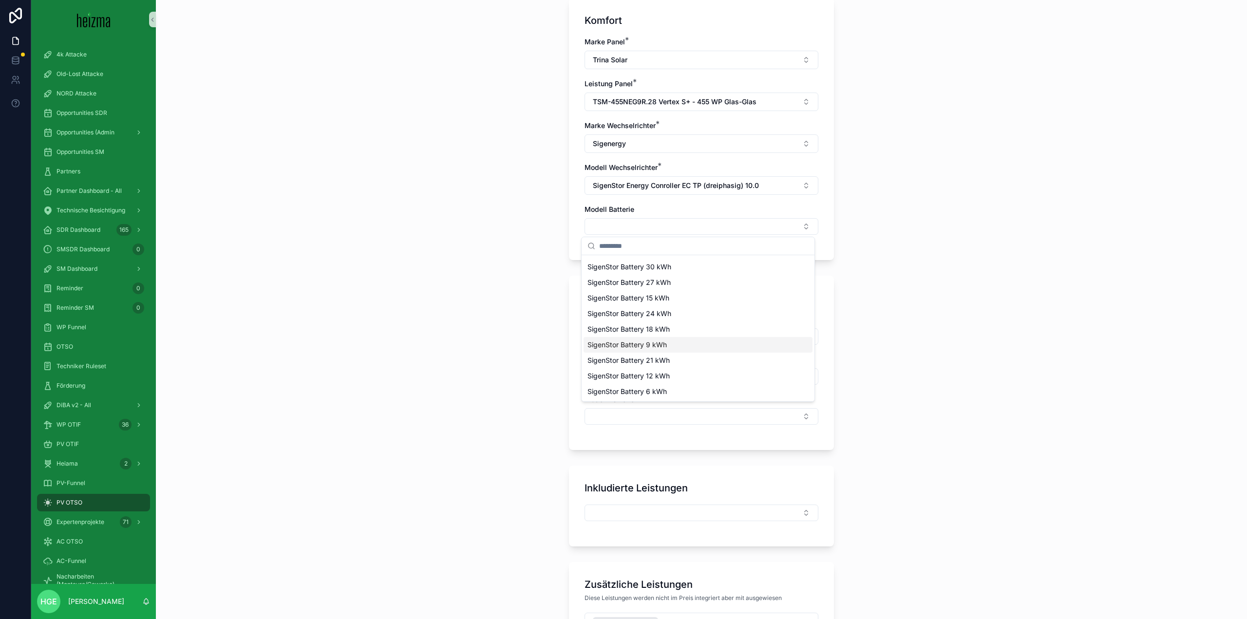
click at [666, 344] on span "SigenStor Battery 9 kWh" at bounding box center [626, 345] width 79 height 10
click at [929, 401] on div "**********" at bounding box center [701, 309] width 1091 height 619
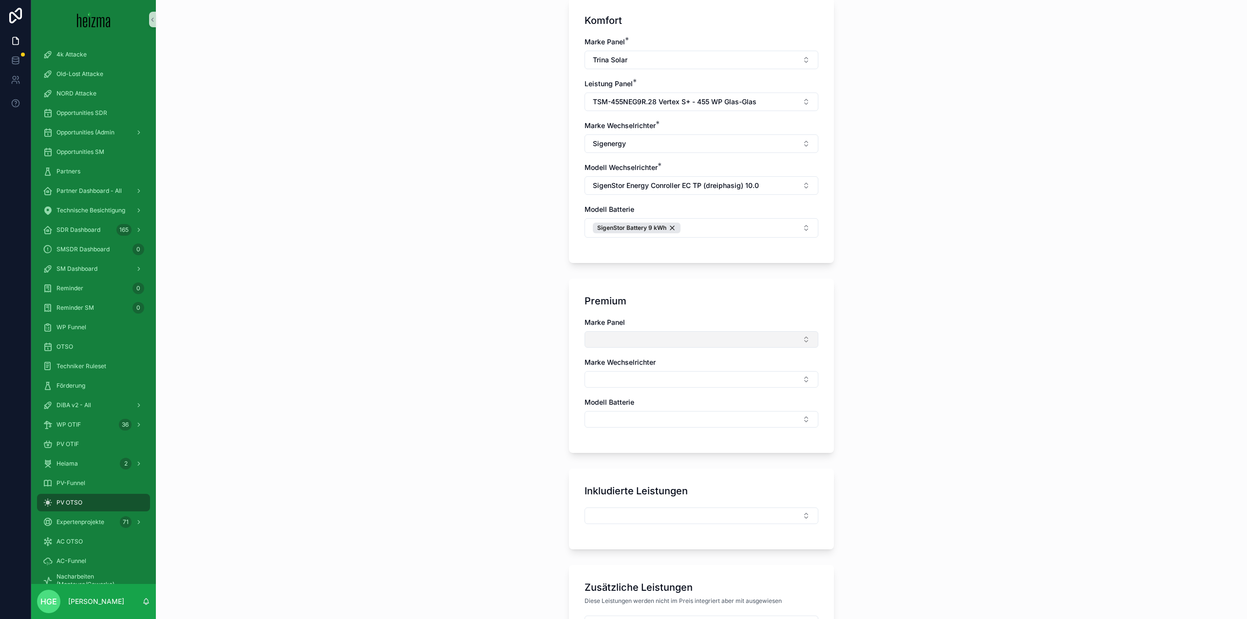
click at [699, 333] on button "Select Button" at bounding box center [702, 339] width 234 height 17
click at [609, 385] on div "Trina Solar" at bounding box center [698, 378] width 229 height 16
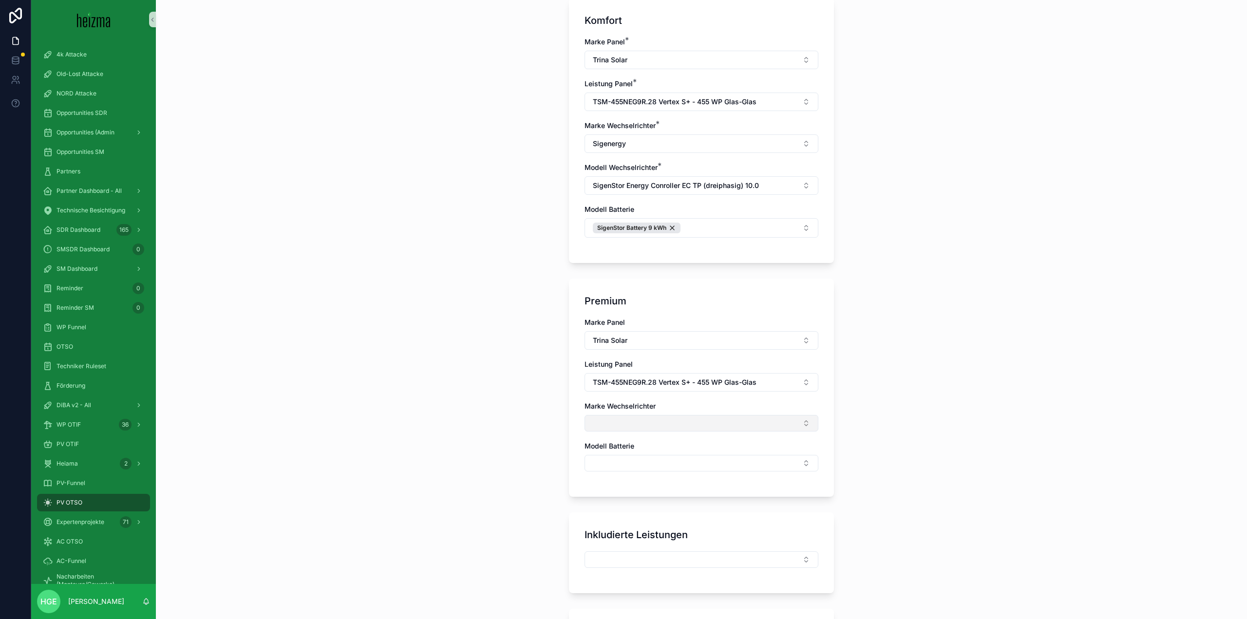
click at [640, 425] on button "Select Button" at bounding box center [702, 423] width 234 height 17
click at [623, 492] on div "Fronius" at bounding box center [698, 493] width 229 height 16
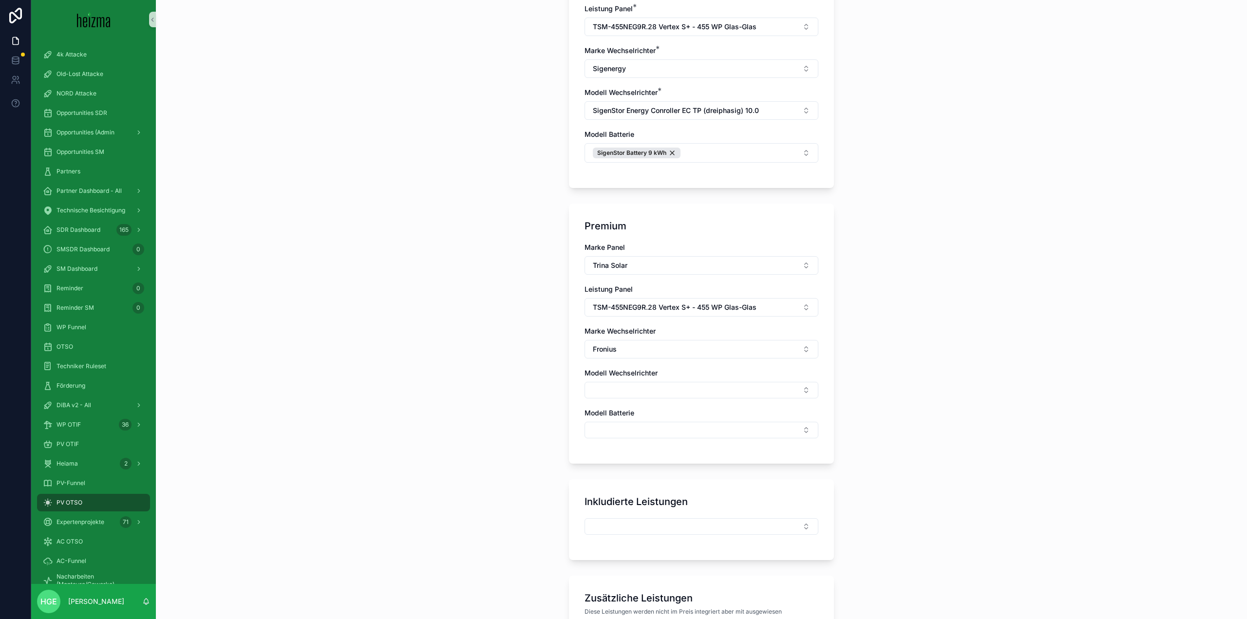
scroll to position [682, 0]
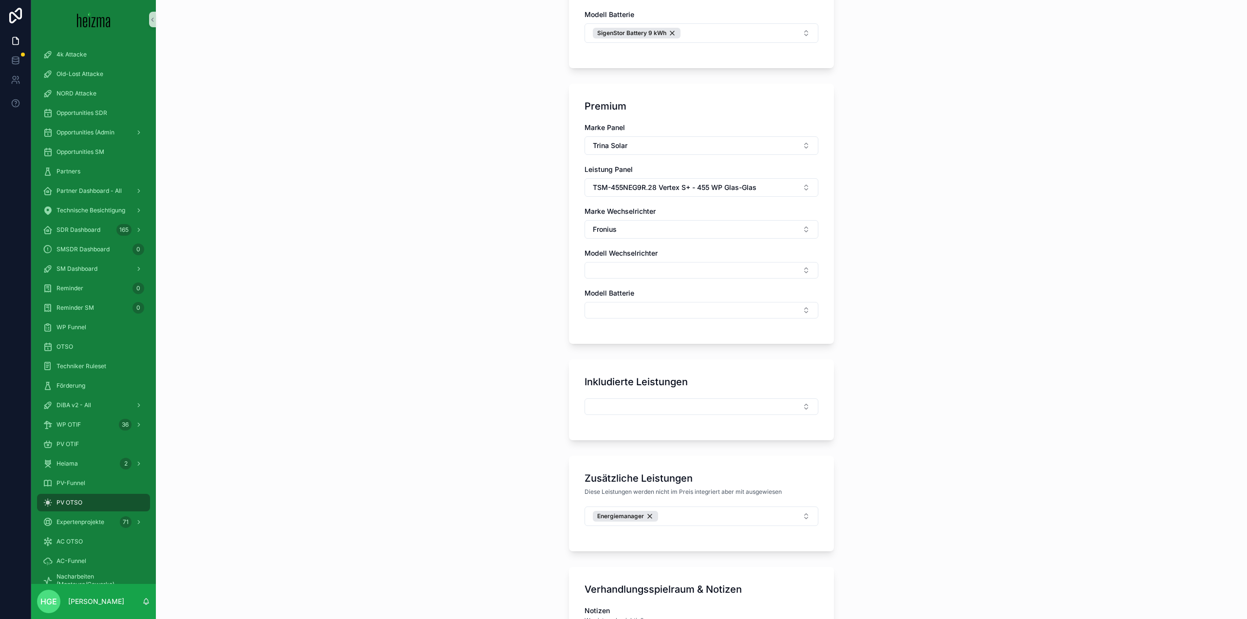
click at [609, 261] on div "Modell Wechselrichter" at bounding box center [702, 263] width 234 height 30
click at [635, 272] on button "Select Button" at bounding box center [702, 270] width 234 height 17
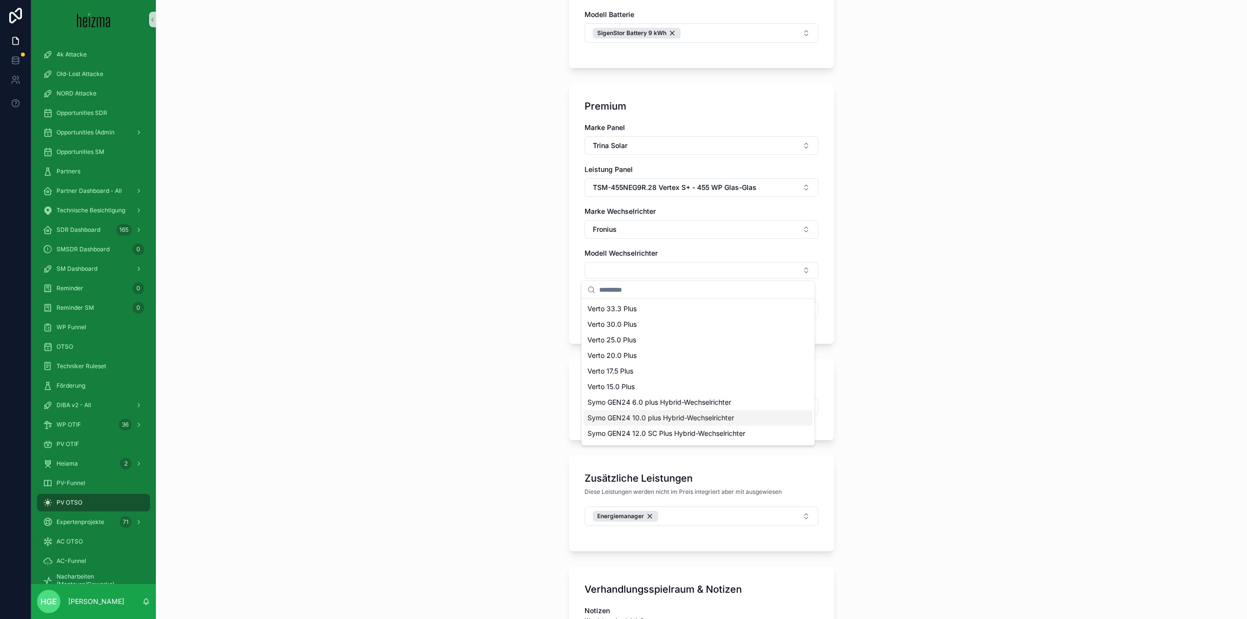
click at [672, 421] on span "Symo GEN24 10.0 plus Hybrid-Wechselrichter" at bounding box center [660, 418] width 147 height 10
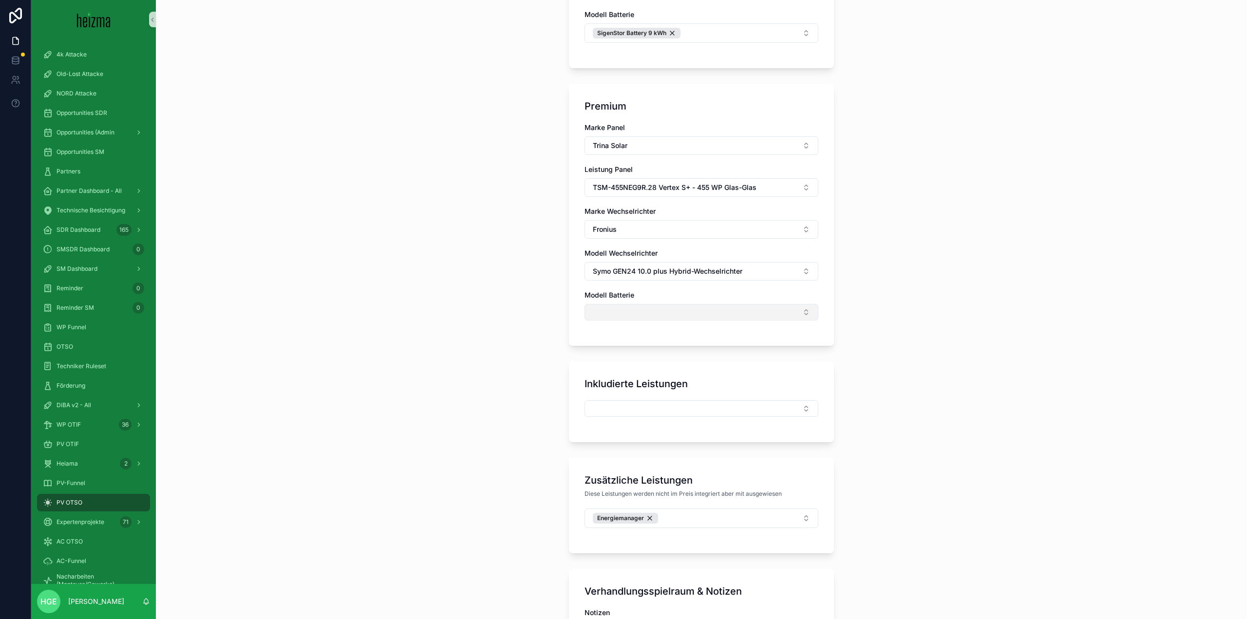
click at [638, 320] on button "Select Button" at bounding box center [702, 312] width 234 height 17
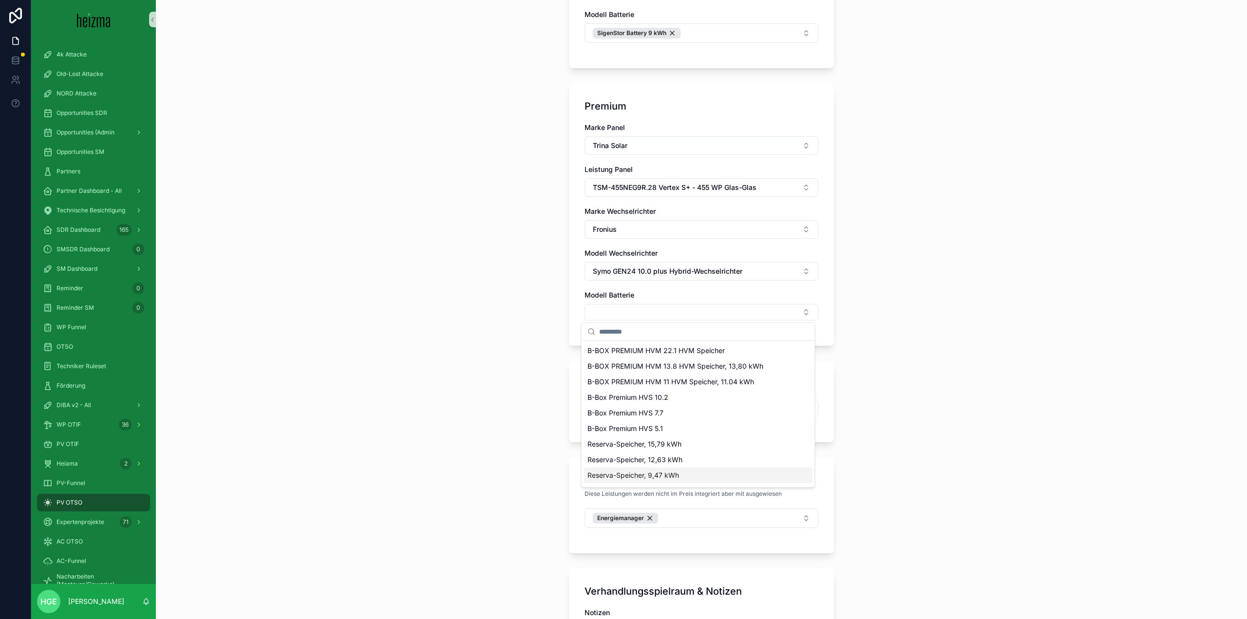
click at [655, 475] on span "Reserva-Speicher, 9,47 kWh" at bounding box center [633, 476] width 92 height 10
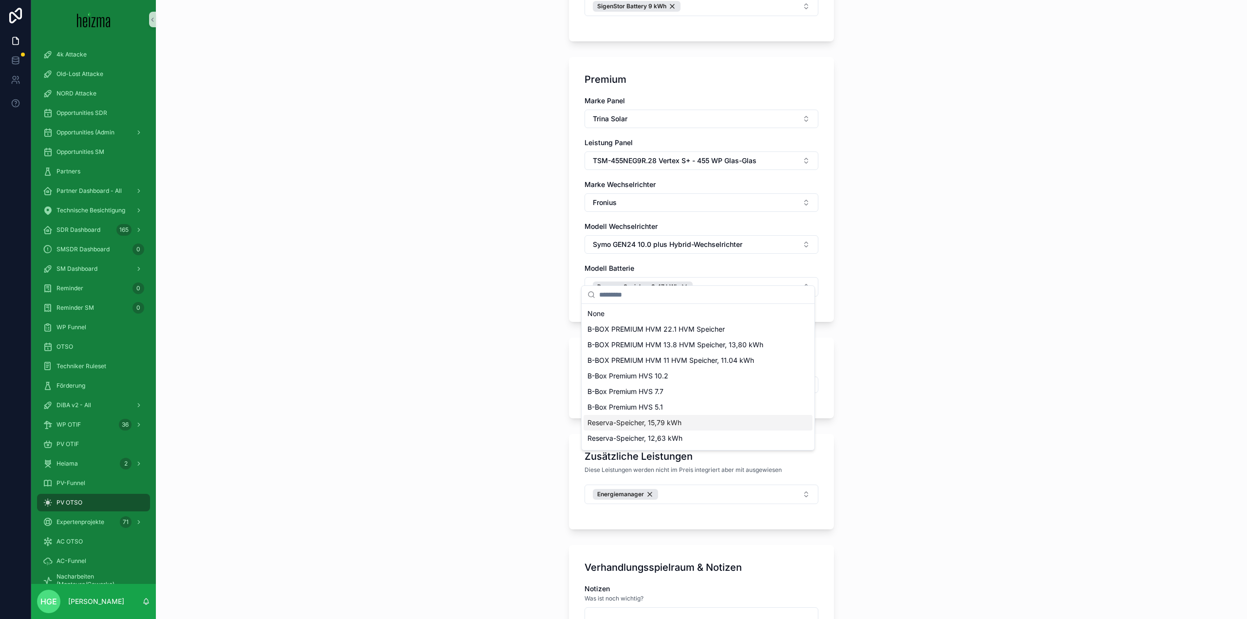
scroll to position [731, 0]
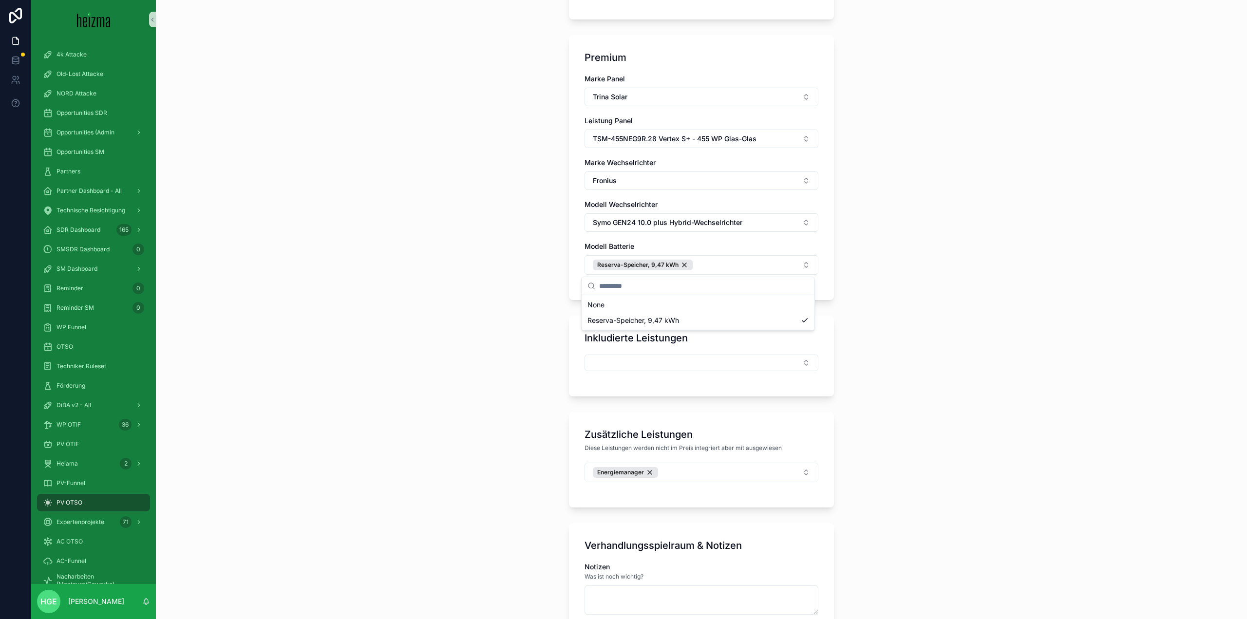
click at [506, 425] on div "**********" at bounding box center [701, 309] width 1091 height 619
click at [628, 369] on button "Select Button" at bounding box center [702, 363] width 234 height 17
click at [511, 370] on div "**********" at bounding box center [701, 309] width 1091 height 619
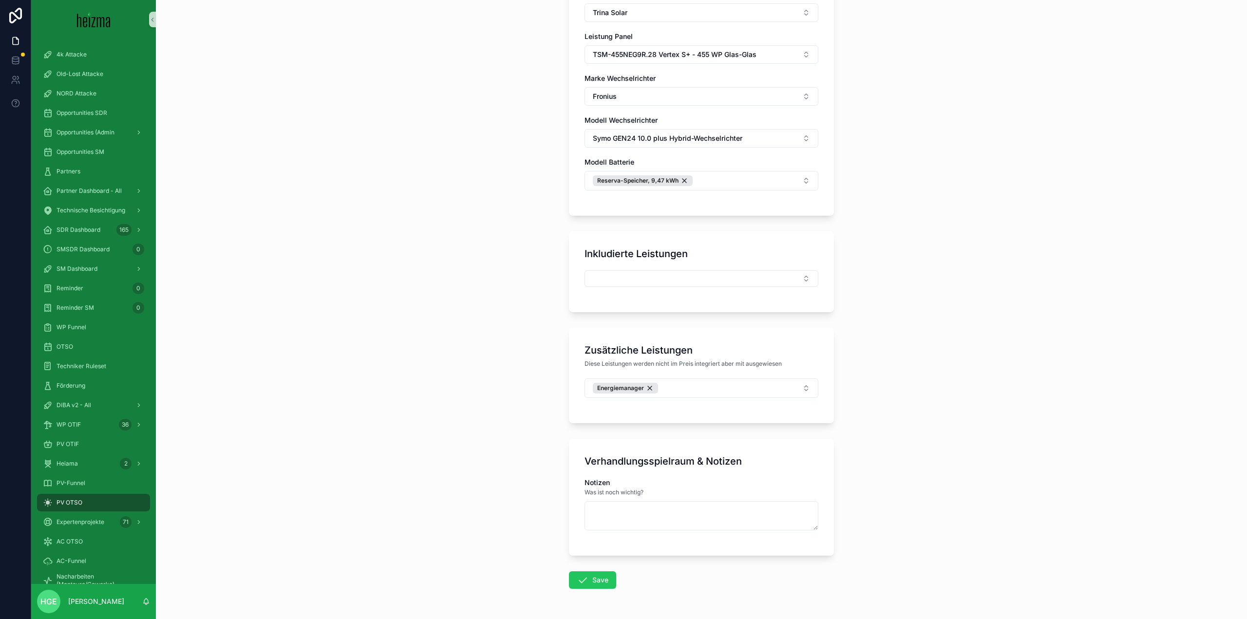
scroll to position [847, 0]
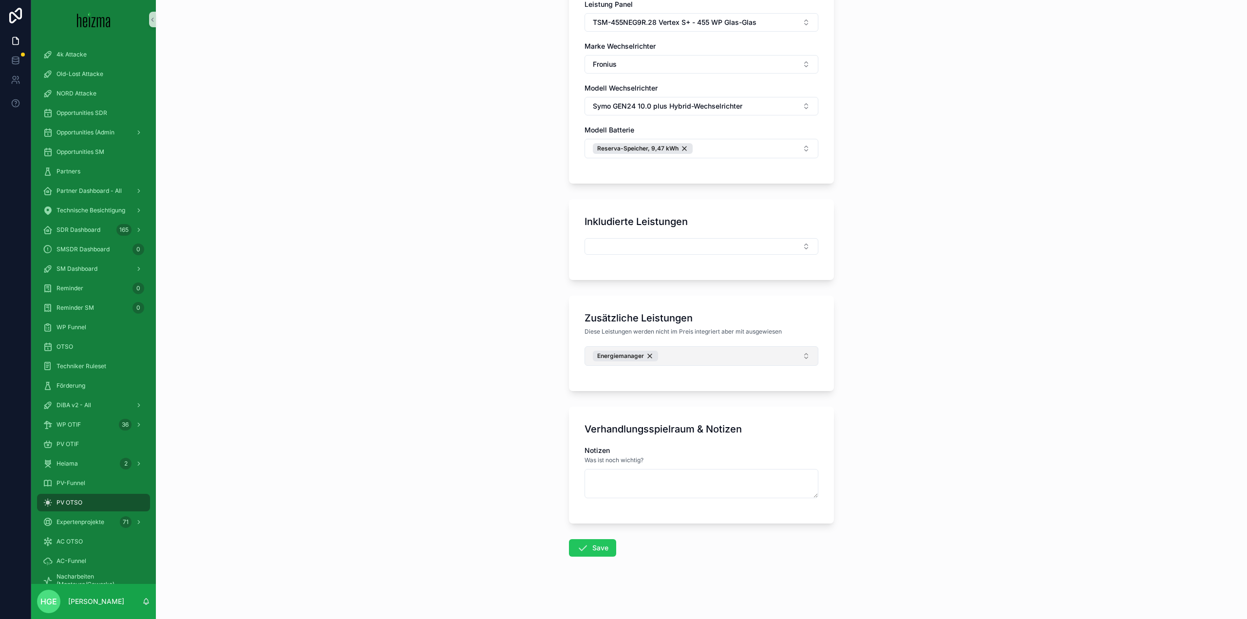
click at [720, 355] on button "Energiemanager" at bounding box center [702, 355] width 234 height 19
click at [647, 411] on span "Notstrom SigEnergy" at bounding box center [619, 412] width 64 height 10
click at [672, 473] on div "Notstrom Fronius" at bounding box center [698, 474] width 229 height 16
click at [588, 559] on button "Save" at bounding box center [592, 563] width 47 height 18
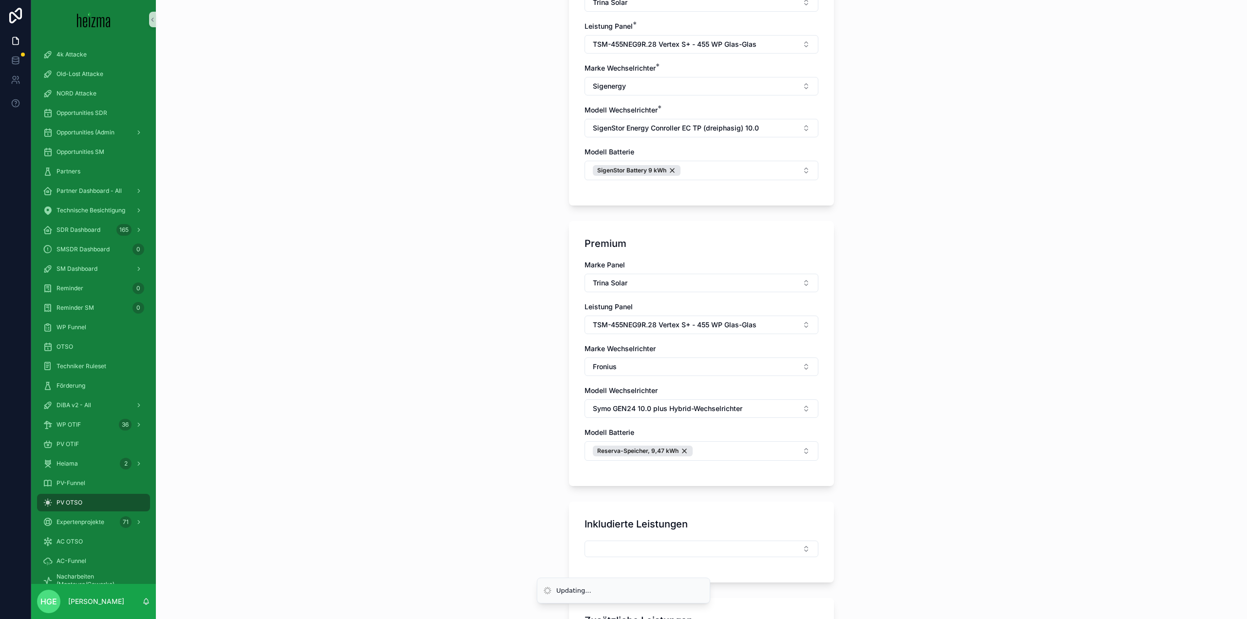
scroll to position [862, 0]
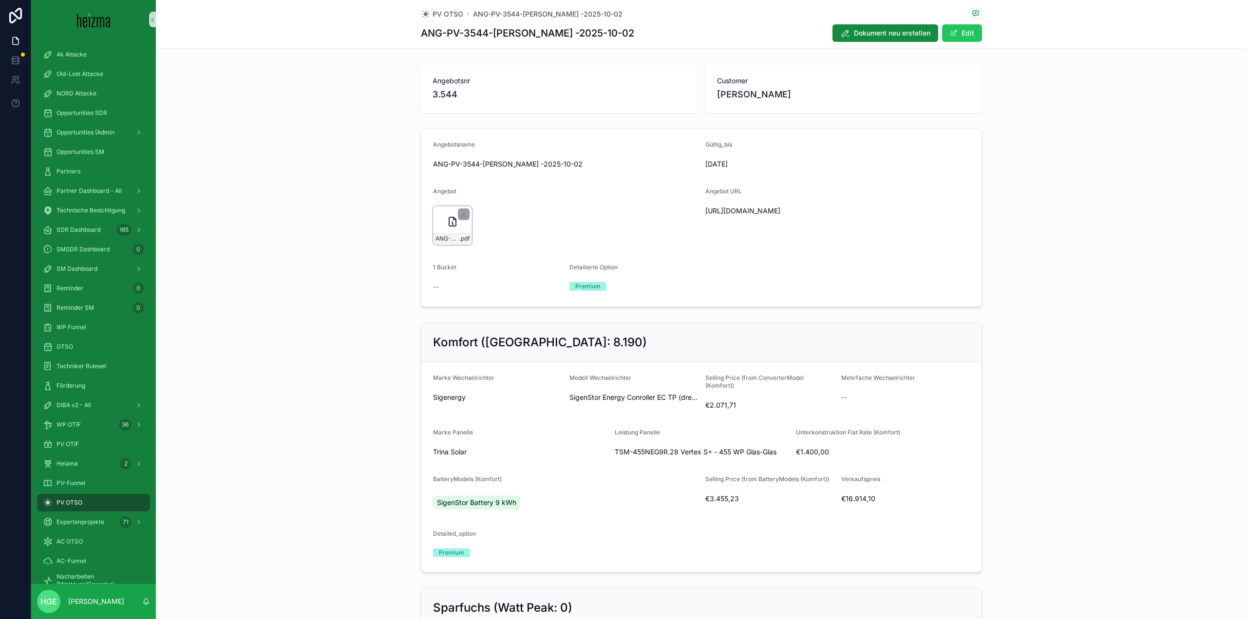
click at [439, 229] on div "ANG-PV-3544-[PERSON_NAME]--2025-10-02 .pdf" at bounding box center [452, 225] width 39 height 39
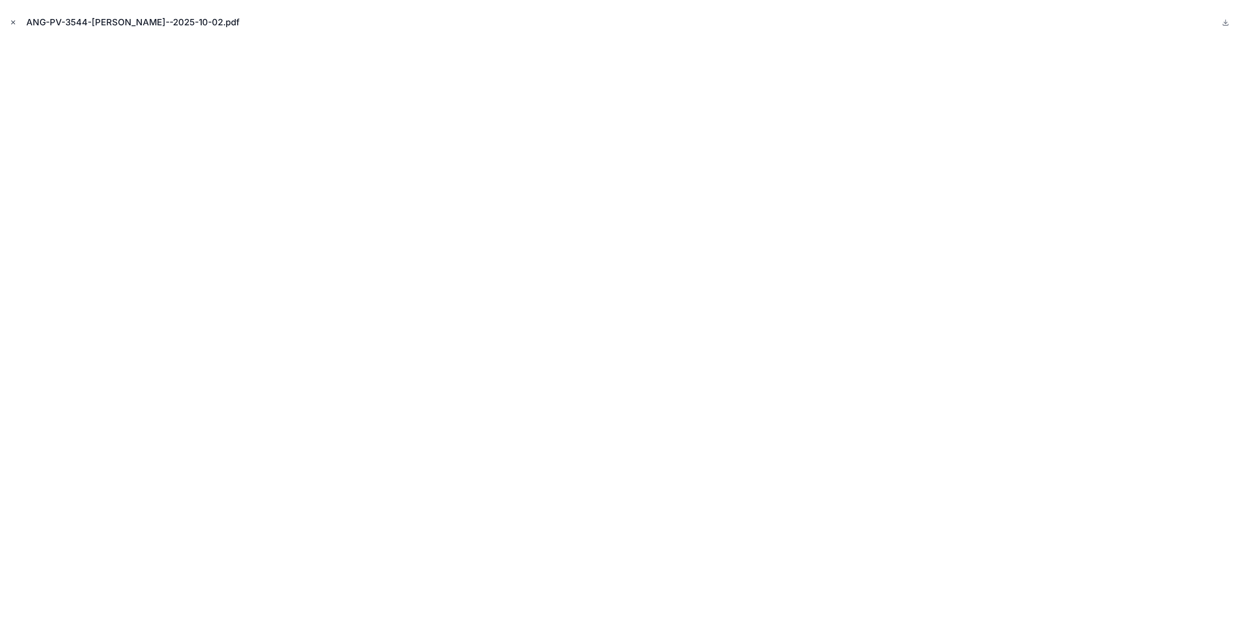
click at [9, 22] on button "Close modal" at bounding box center [13, 22] width 11 height 11
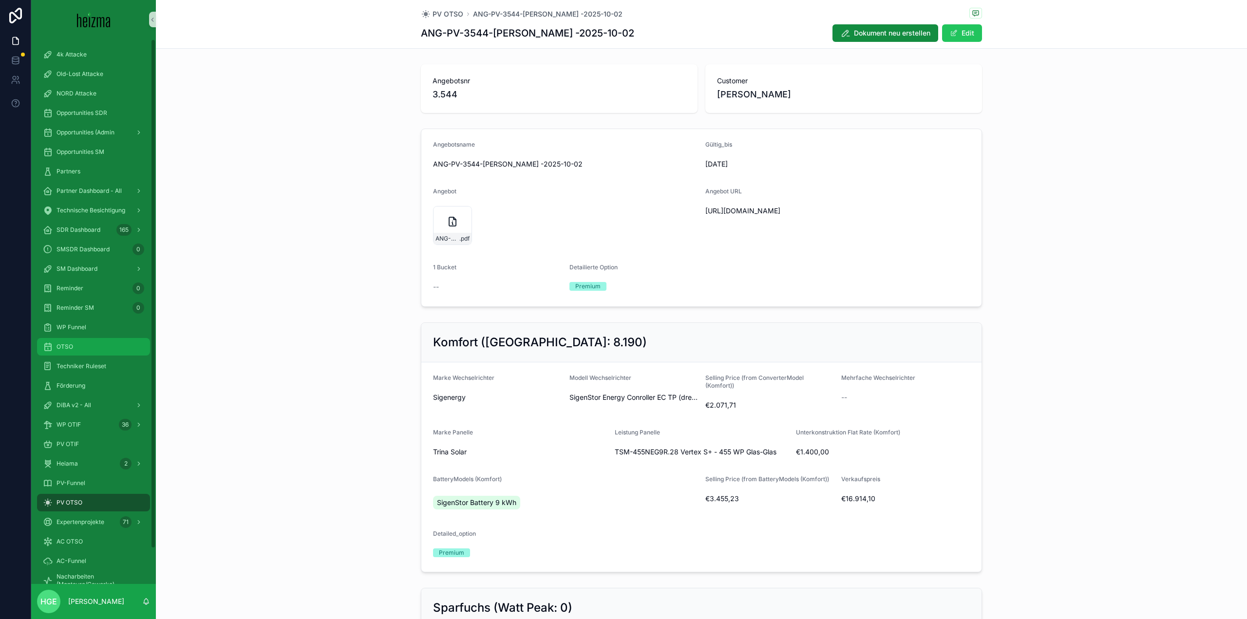
click at [112, 351] on div "OTSO" at bounding box center [93, 347] width 101 height 16
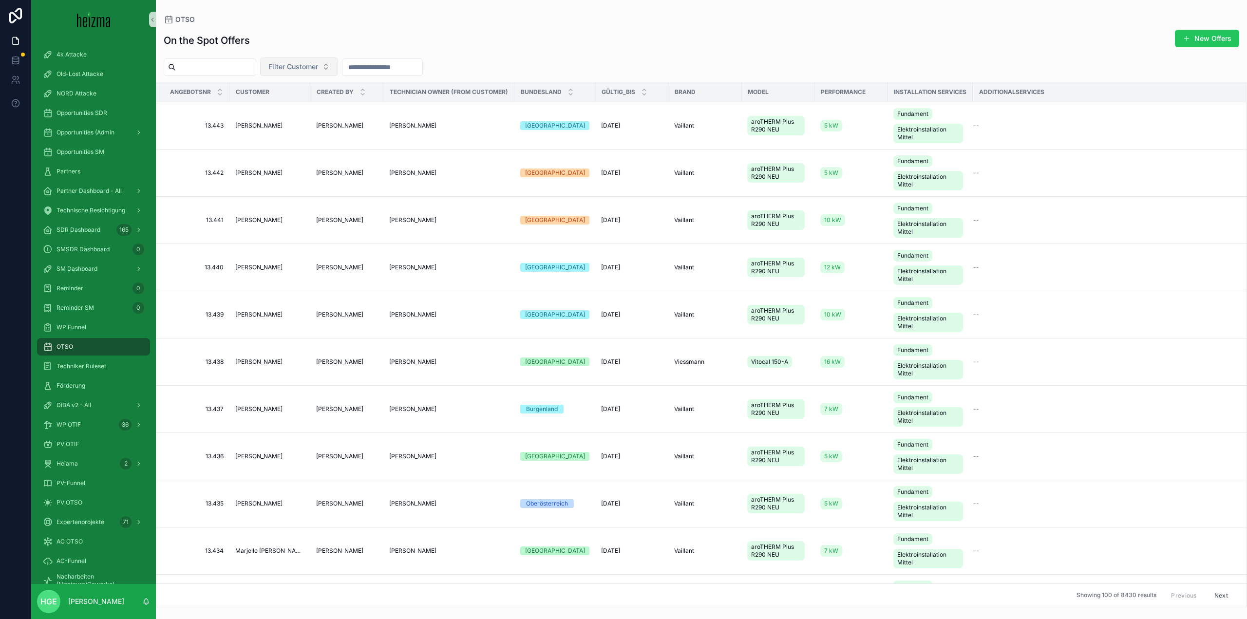
click at [318, 70] on span "Filter Customer" at bounding box center [293, 67] width 50 height 10
type input "*****"
click at [339, 103] on div "[PERSON_NAME] [PERSON_NAME]" at bounding box center [323, 106] width 117 height 16
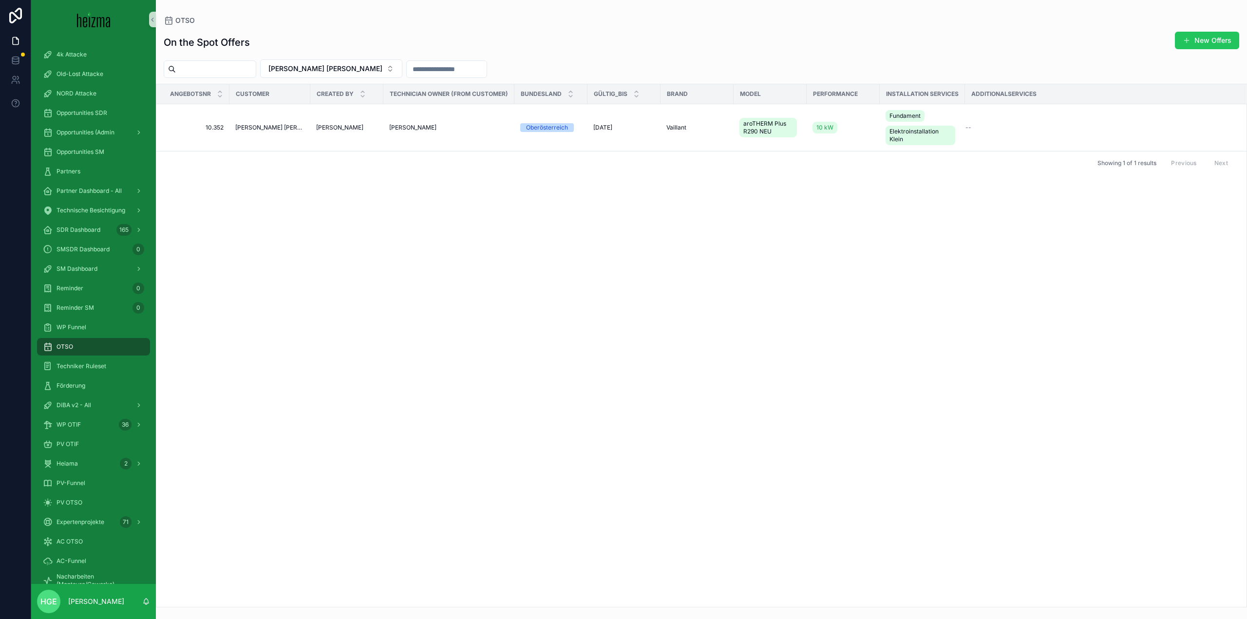
click at [1247, 124] on div "Angebotsnr Customer Created By Technician Owner (from customer) Bundesland Gült…" at bounding box center [701, 346] width 1091 height 524
click at [270, 123] on td "[PERSON_NAME] [PERSON_NAME]" at bounding box center [269, 127] width 81 height 47
click at [269, 130] on span "[PERSON_NAME] [PERSON_NAME]" at bounding box center [269, 128] width 69 height 8
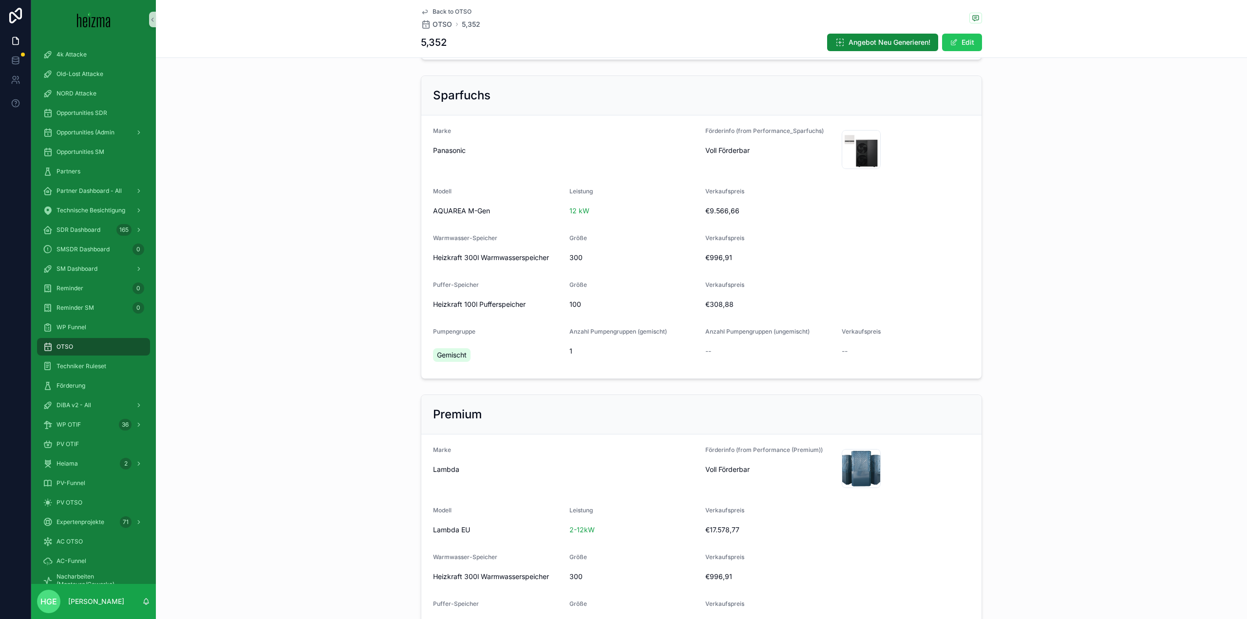
scroll to position [585, 0]
click at [961, 46] on button "Edit" at bounding box center [962, 43] width 40 height 18
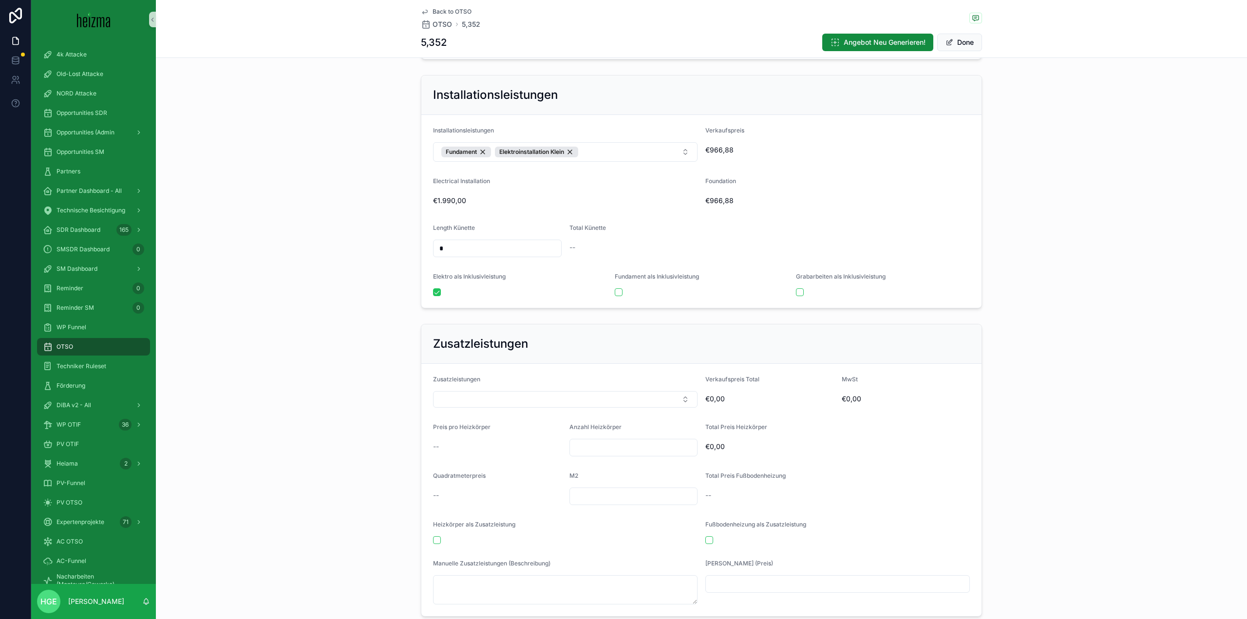
scroll to position [1412, 0]
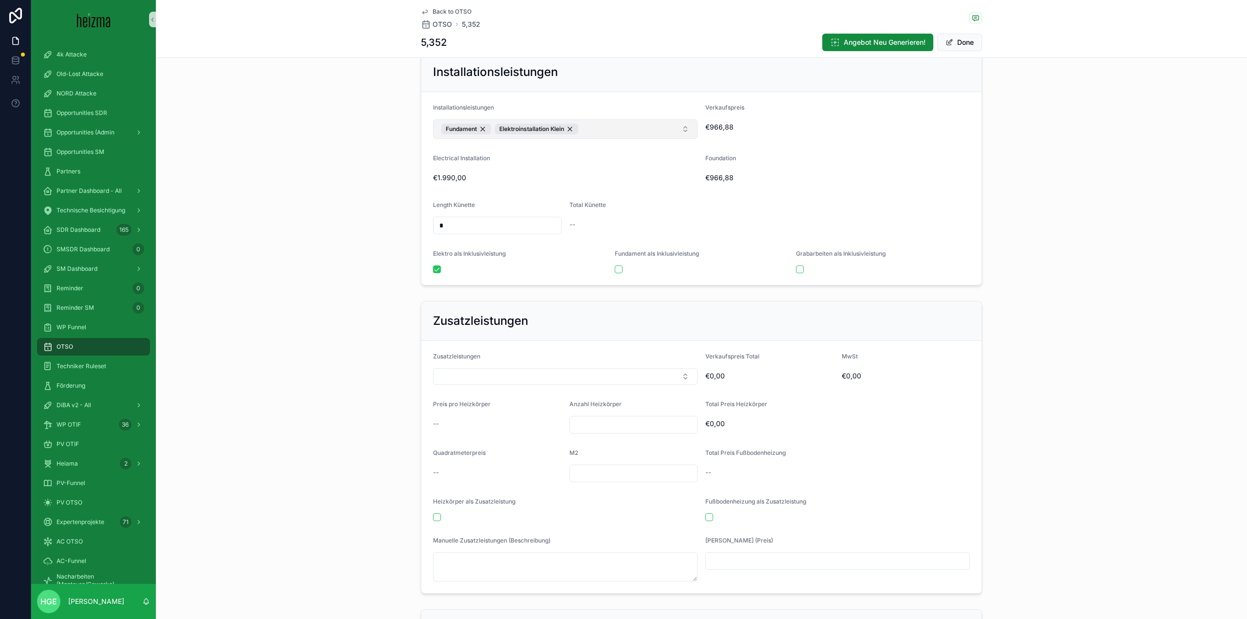
click at [615, 122] on button "Fundament Elektroinstallation [PERSON_NAME]" at bounding box center [565, 128] width 265 height 19
click at [502, 296] on div "Kernbohrungen" at bounding box center [562, 294] width 260 height 16
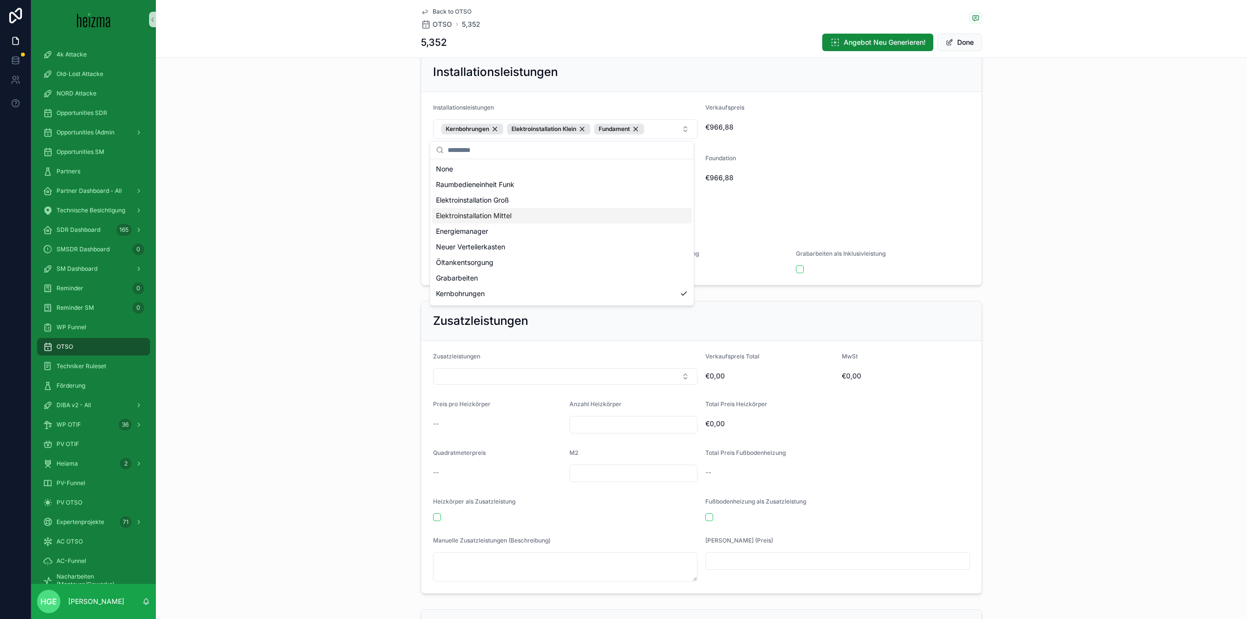
click at [541, 219] on div "Elektroinstallation Mittel" at bounding box center [562, 216] width 260 height 16
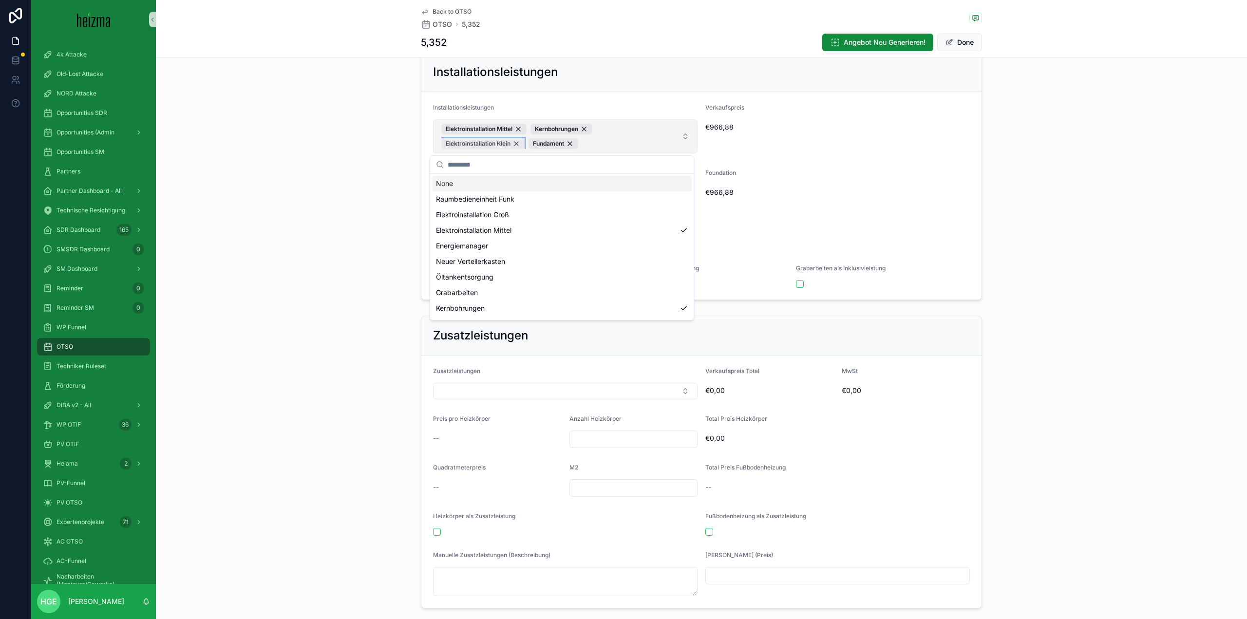
click at [517, 142] on div "Elektroinstallation Klein" at bounding box center [482, 143] width 83 height 11
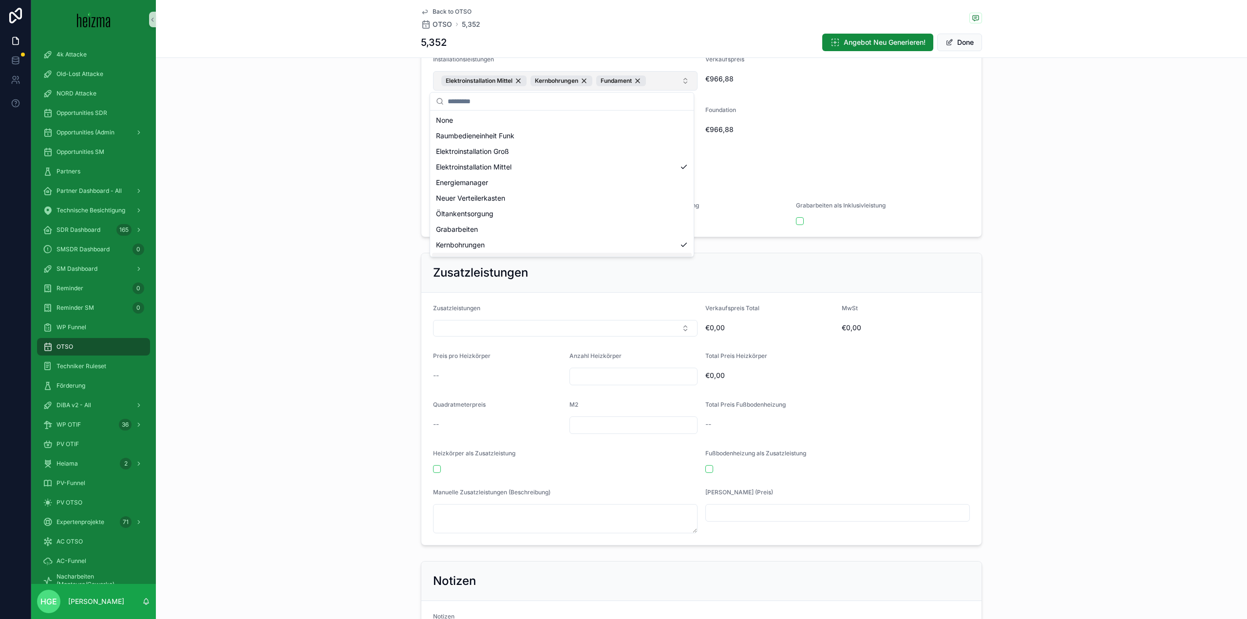
scroll to position [1460, 0]
click at [372, 190] on div "Installationsleistungen Installationsleistungen Fundament Kernbohrungen Elektro…" at bounding box center [701, 120] width 1091 height 241
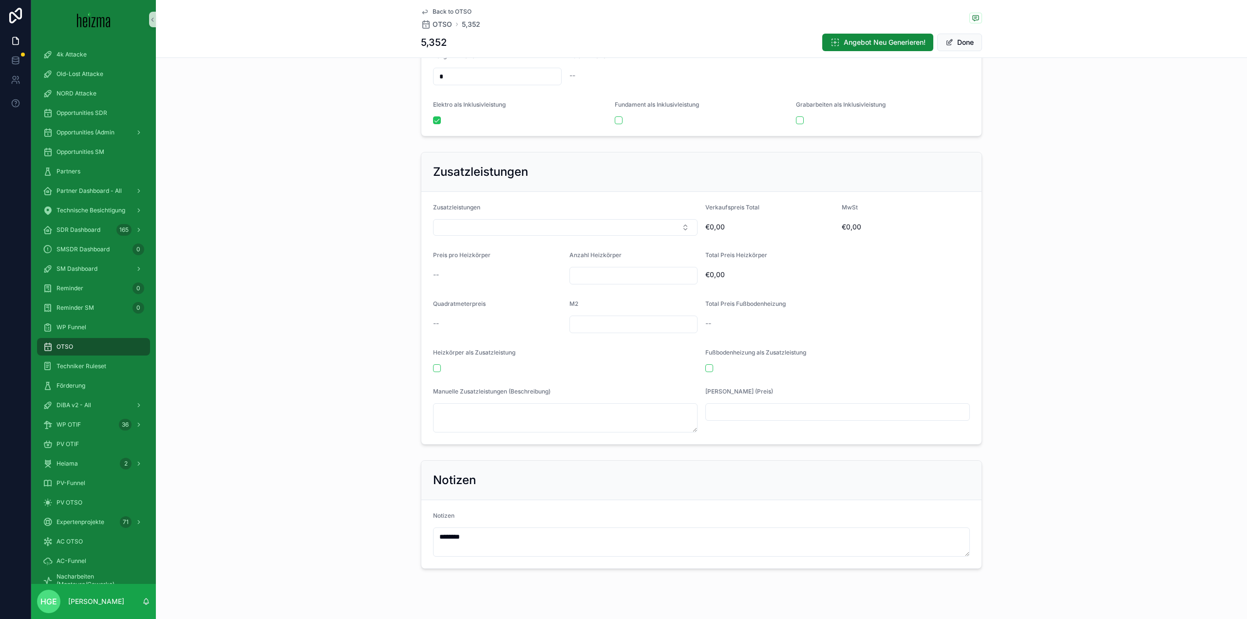
scroll to position [1577, 0]
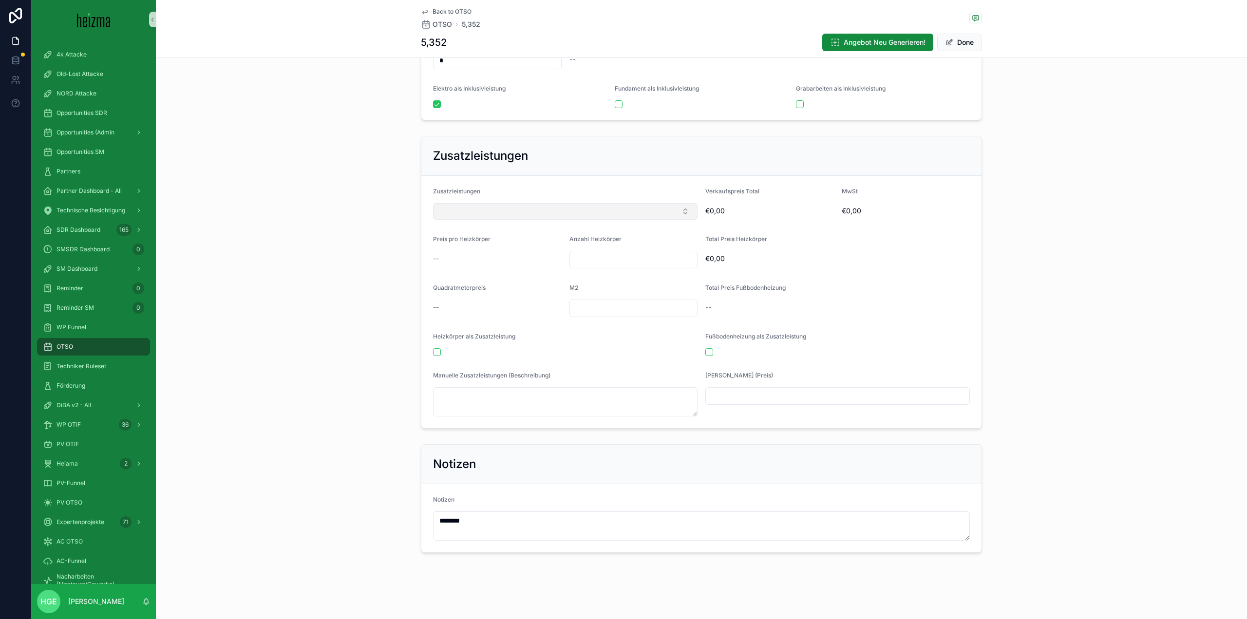
click at [549, 211] on button "Select Button" at bounding box center [565, 211] width 265 height 17
click at [322, 369] on div "Zusatzleistungen Zusatzleistungen Verkaufspreis Total €0,00 MwSt €0,00 Preis pr…" at bounding box center [701, 282] width 1091 height 301
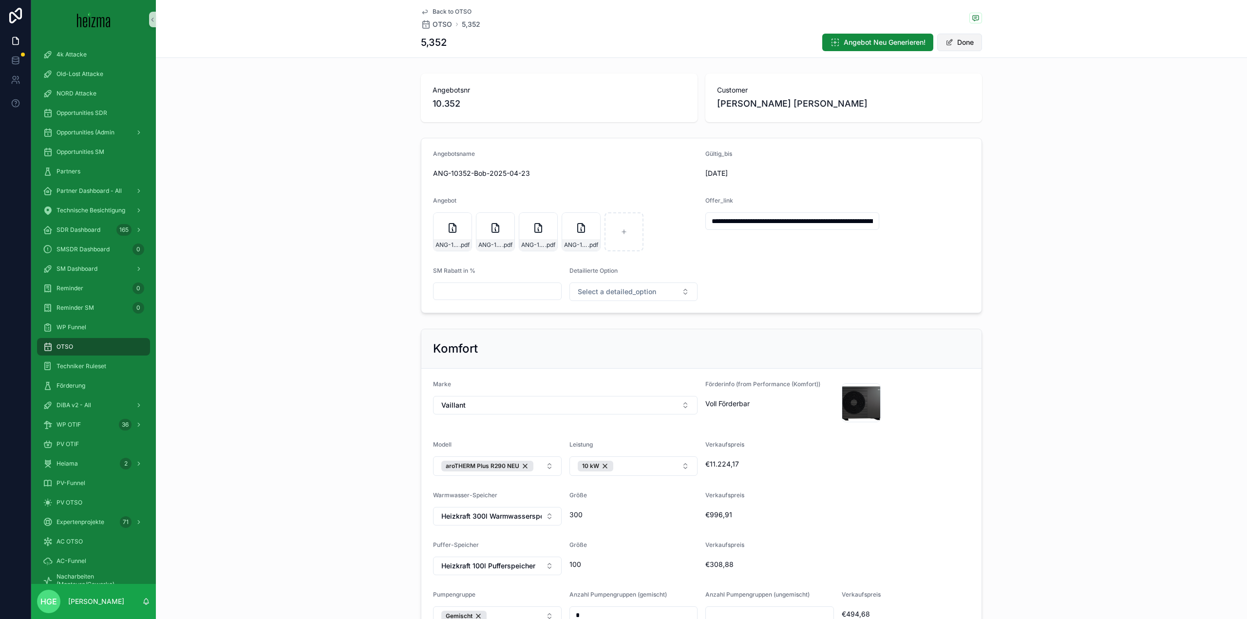
click at [970, 41] on button "Done" at bounding box center [959, 43] width 45 height 18
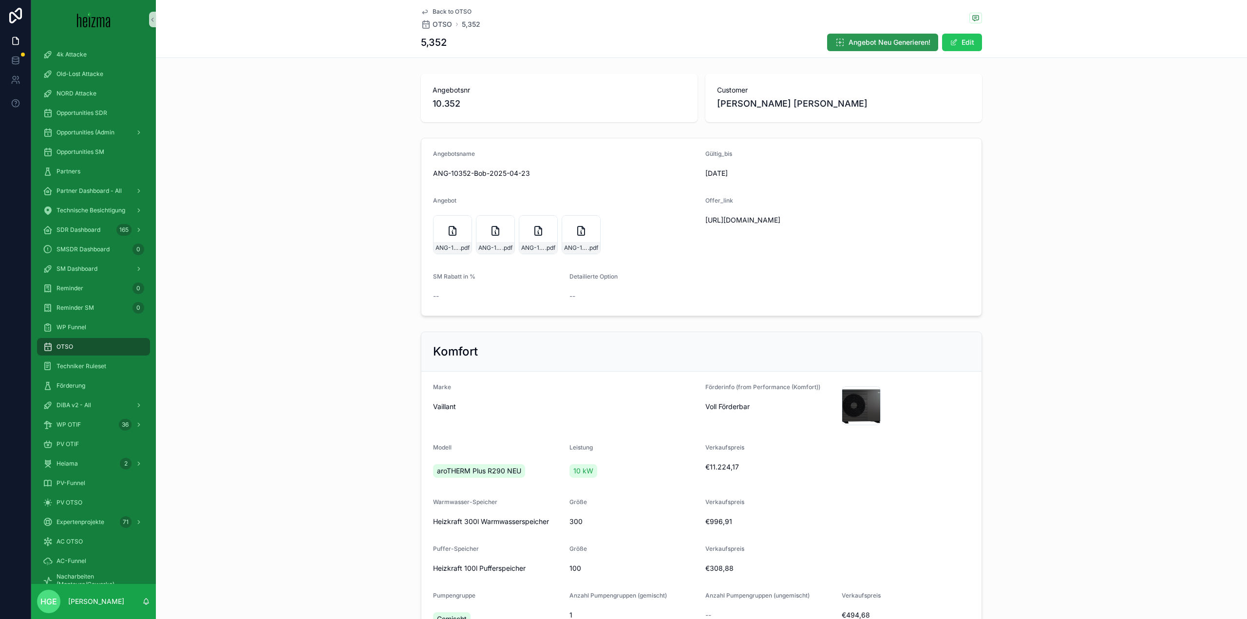
click at [874, 46] on span "Angebot Neu Generieren!" at bounding box center [890, 43] width 82 height 10
click at [1076, 310] on div "Angebotsname ANG-10352-[PERSON_NAME]-2025-04-23 Gültig_bis [DATE] Angebot ANG-1…" at bounding box center [701, 227] width 1091 height 186
click at [618, 234] on icon "scrollable content" at bounding box center [624, 231] width 12 height 12
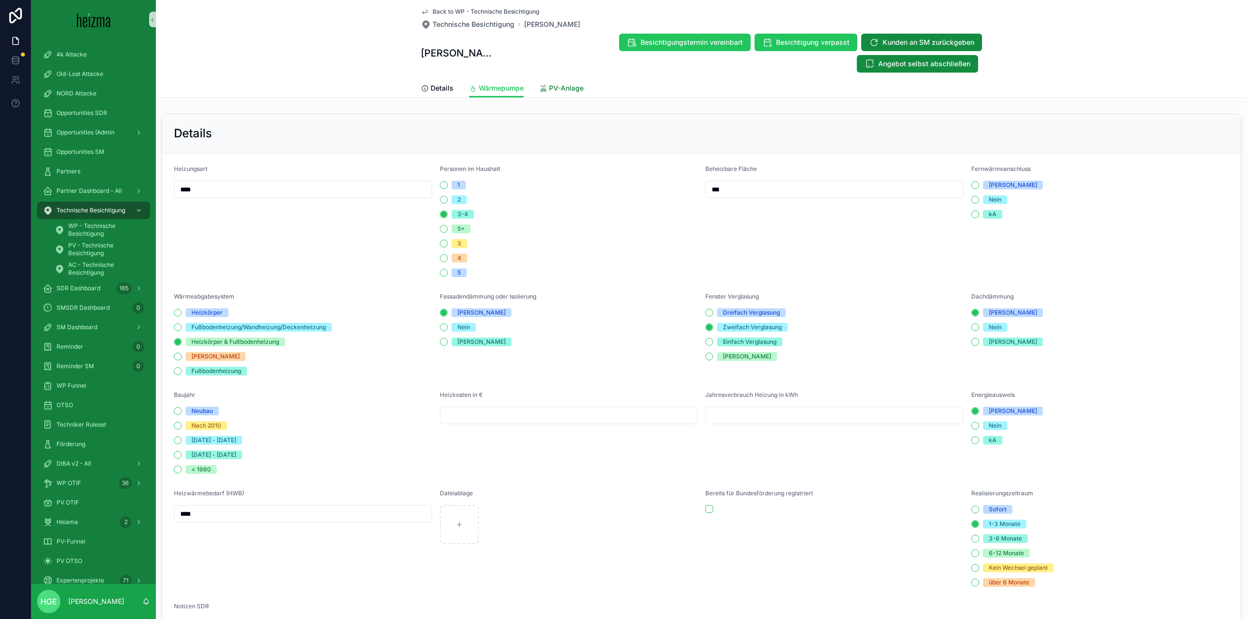
click at [579, 83] on span "PV-Anlage" at bounding box center [566, 88] width 35 height 10
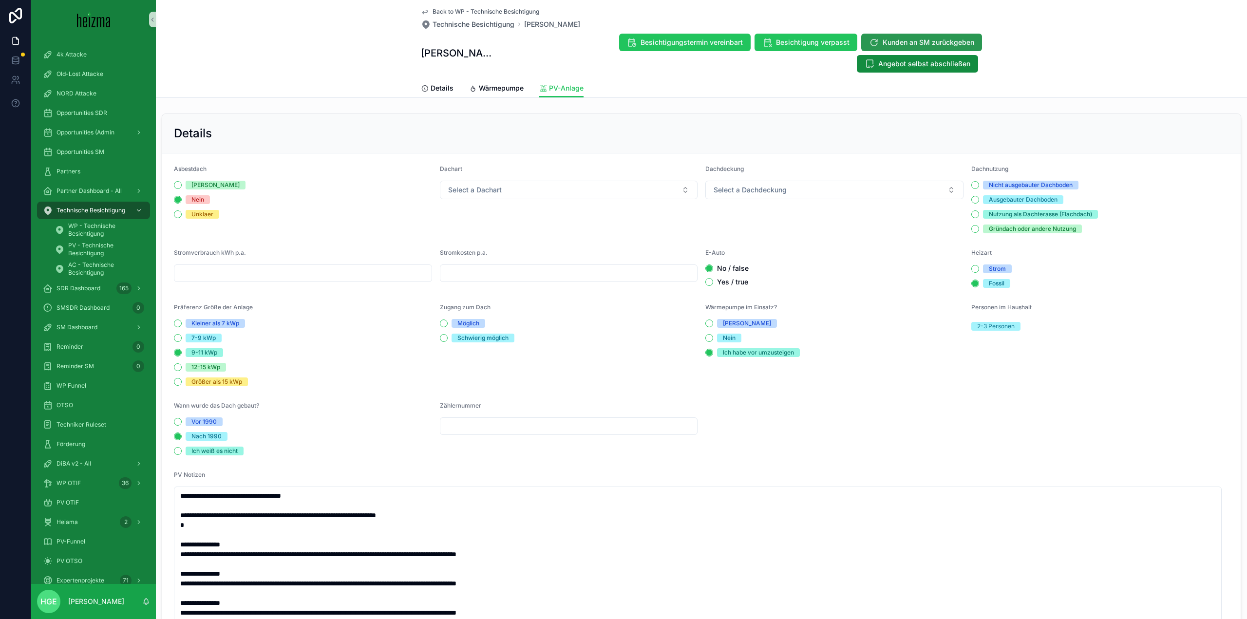
click at [883, 44] on span "Kunden an SM zurückgeben" at bounding box center [929, 43] width 92 height 10
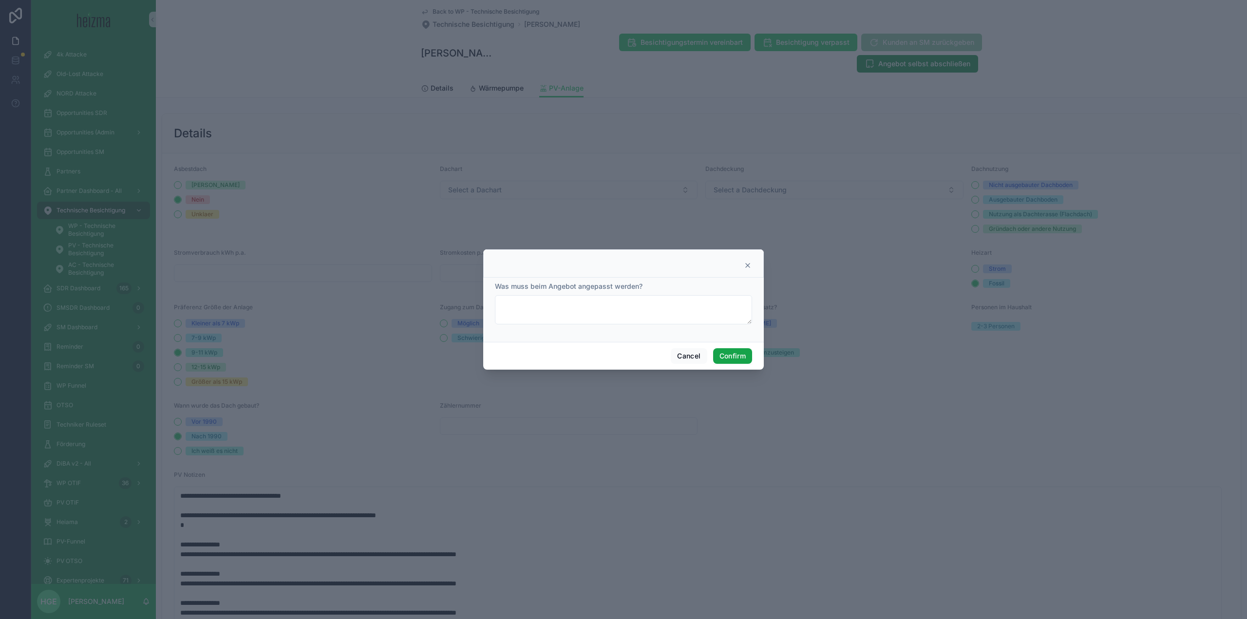
click at [748, 355] on button "Confirm" at bounding box center [732, 356] width 39 height 16
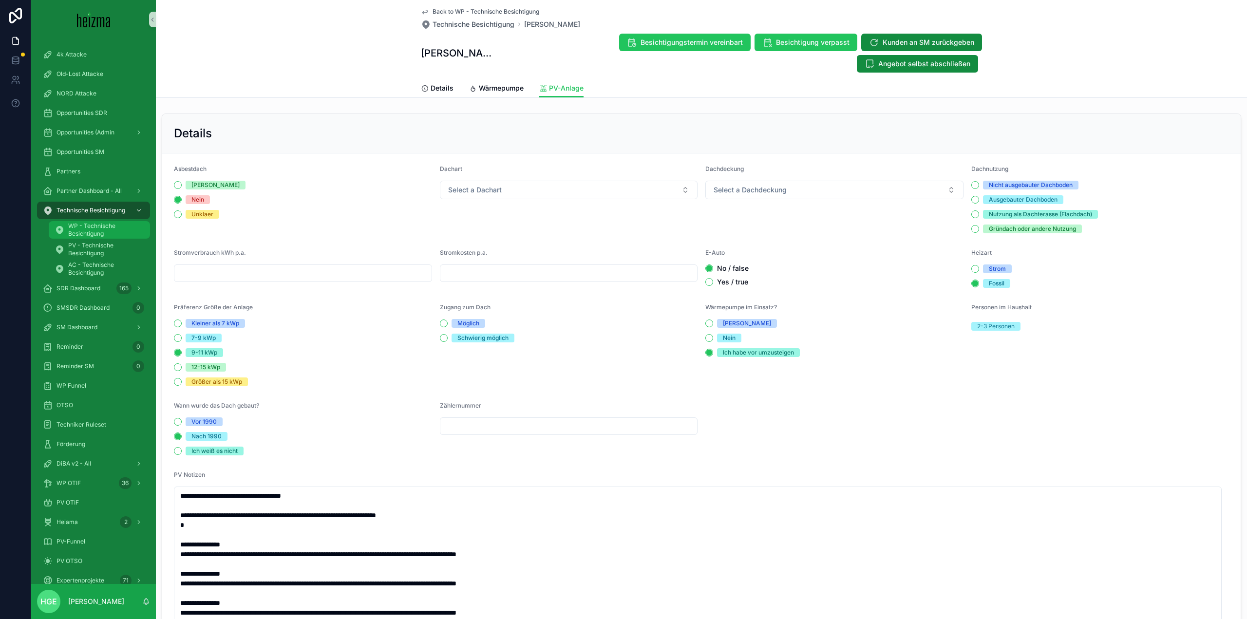
click at [102, 231] on span "WP - Technische Besichtigung" at bounding box center [104, 230] width 72 height 16
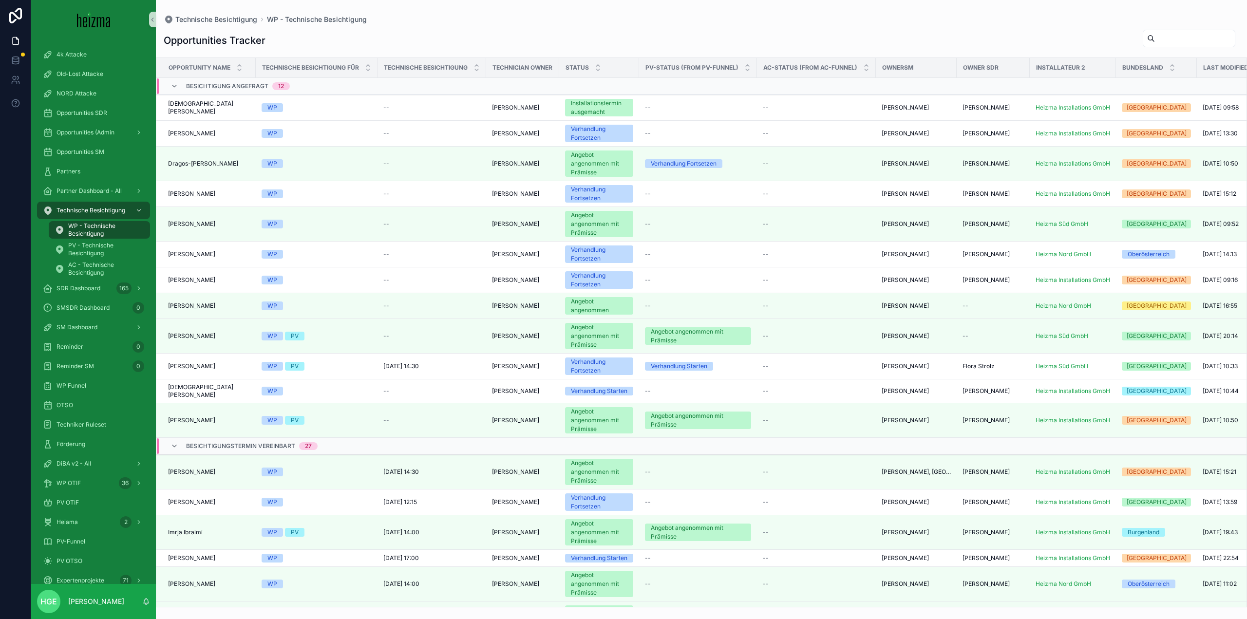
click at [1160, 34] on input "scrollable content" at bounding box center [1195, 39] width 80 height 14
type input "*****"
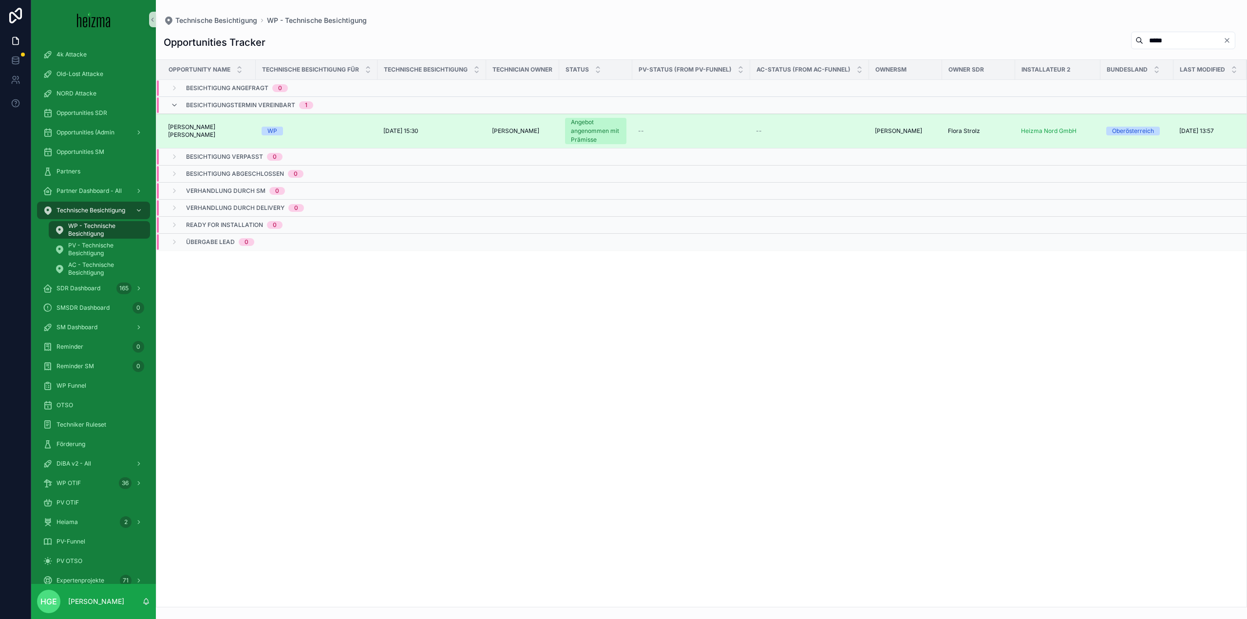
click at [202, 128] on span "[PERSON_NAME] [PERSON_NAME]" at bounding box center [209, 131] width 82 height 16
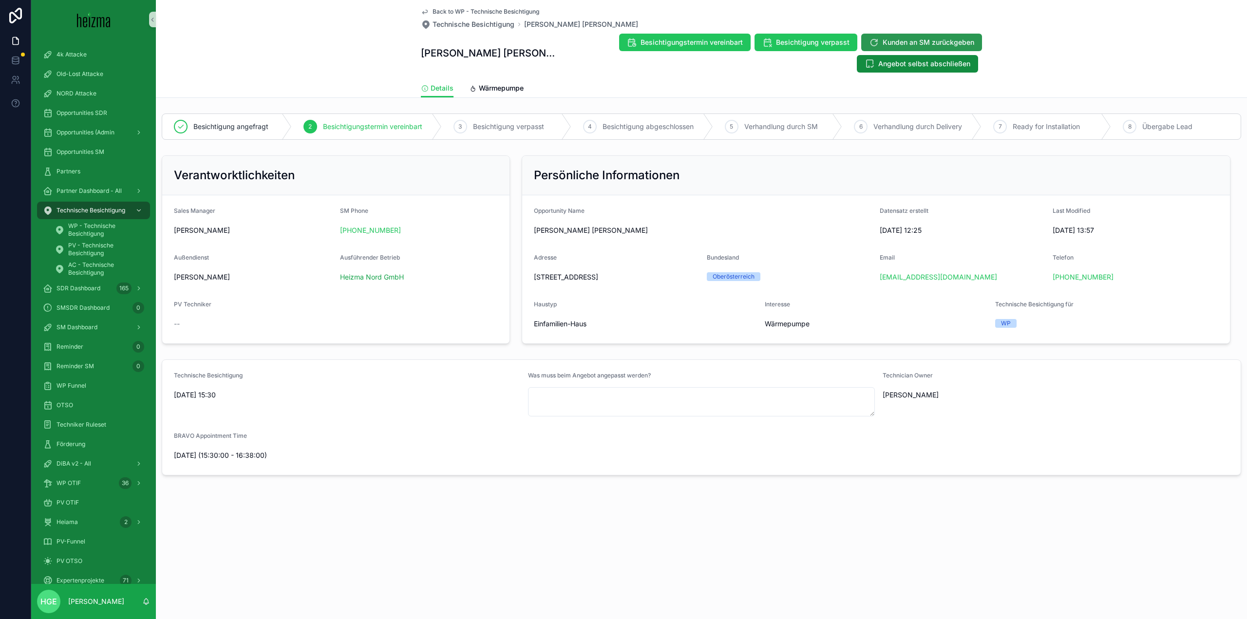
click at [926, 42] on span "Kunden an SM zurückgeben" at bounding box center [929, 43] width 92 height 10
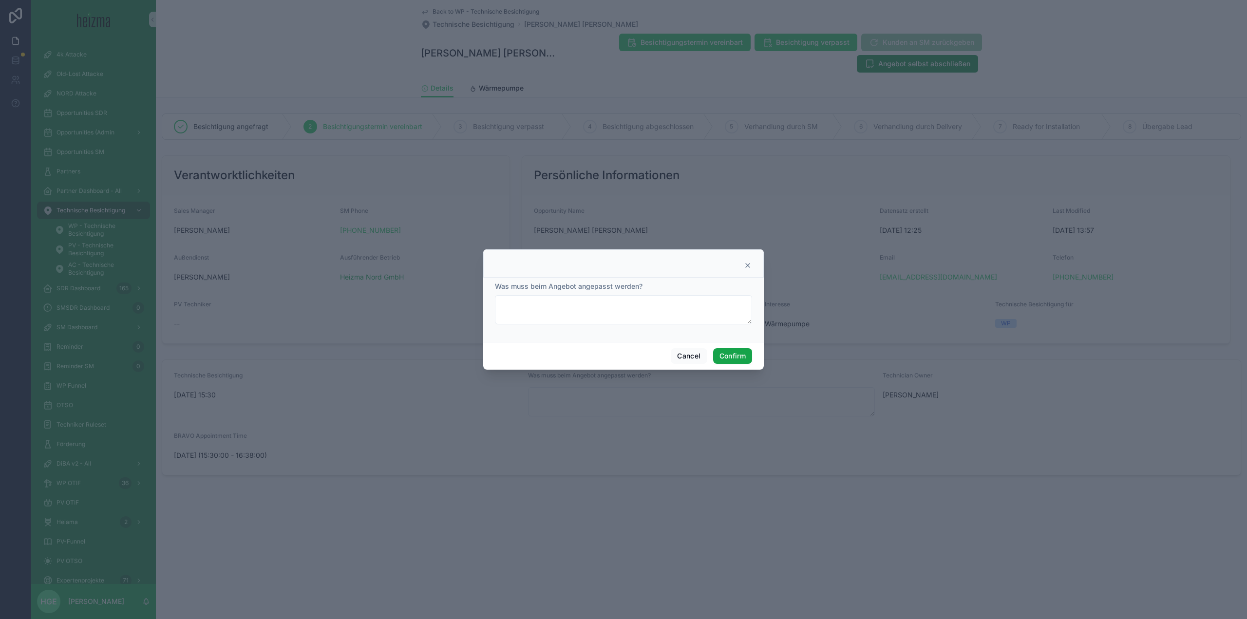
click at [721, 349] on button "Confirm" at bounding box center [732, 356] width 39 height 16
